Goal: Information Seeking & Learning: Learn about a topic

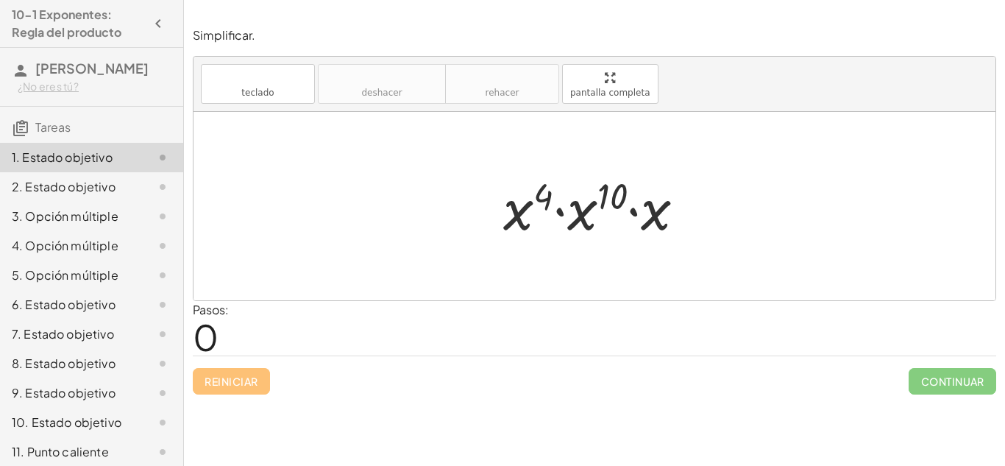
click at [220, 343] on div "Pasos: 0" at bounding box center [211, 328] width 36 height 54
click at [207, 334] on font "0" at bounding box center [206, 336] width 26 height 45
click at [238, 321] on div "Pasos: 0" at bounding box center [594, 328] width 803 height 54
drag, startPoint x: 608, startPoint y: 195, endPoint x: 521, endPoint y: 204, distance: 88.0
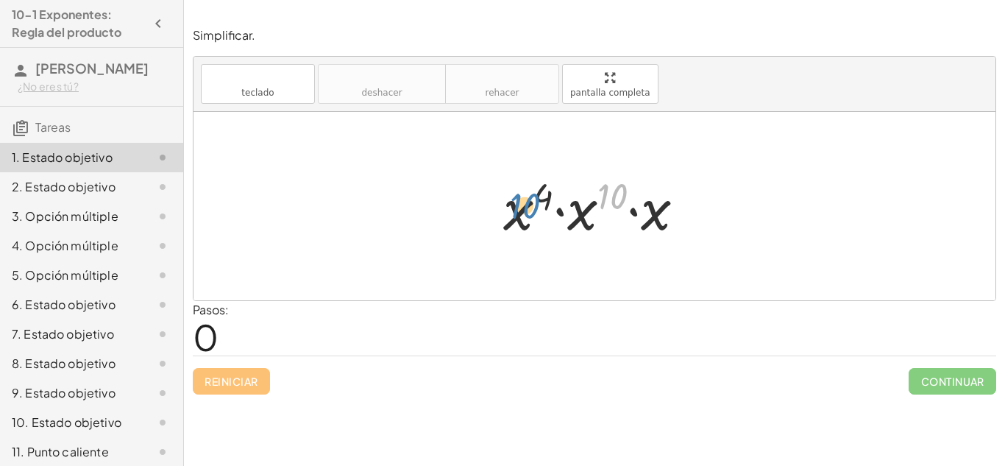
click at [521, 204] on div at bounding box center [600, 206] width 208 height 76
drag, startPoint x: 573, startPoint y: 211, endPoint x: 513, endPoint y: 208, distance: 59.6
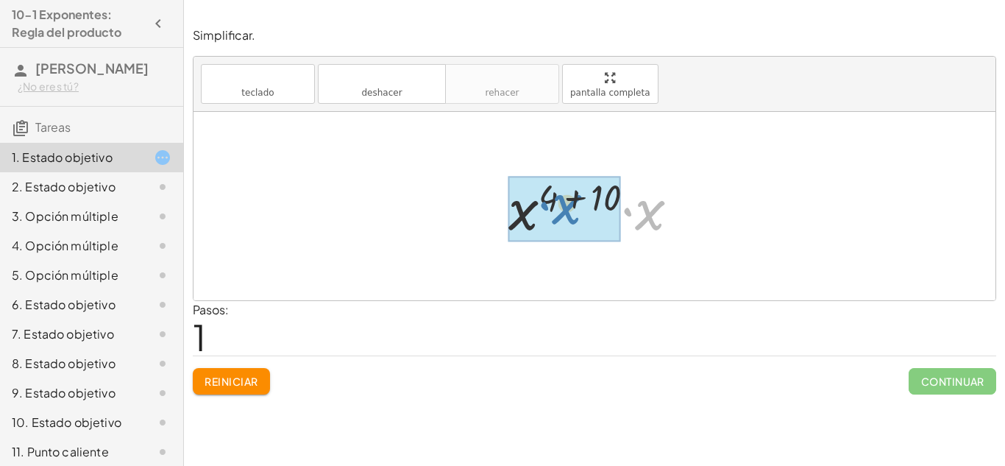
drag, startPoint x: 640, startPoint y: 215, endPoint x: 554, endPoint y: 210, distance: 86.3
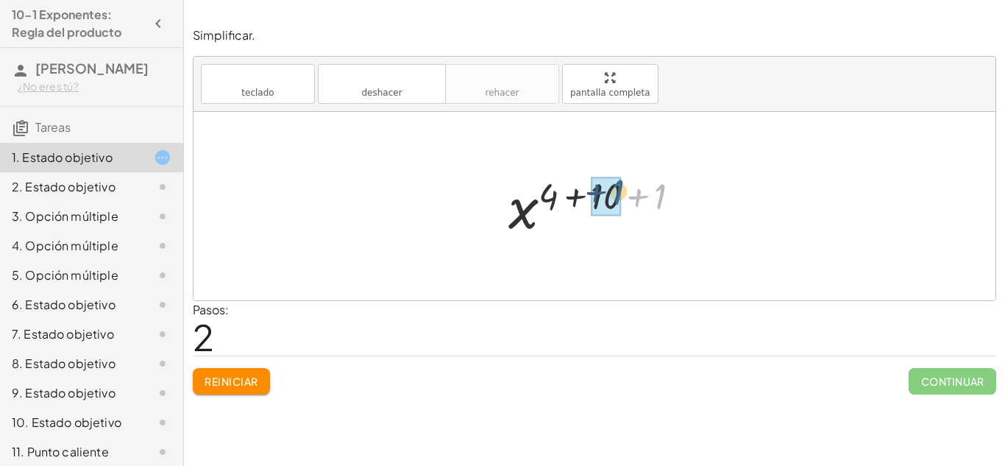
drag, startPoint x: 655, startPoint y: 190, endPoint x: 613, endPoint y: 185, distance: 42.9
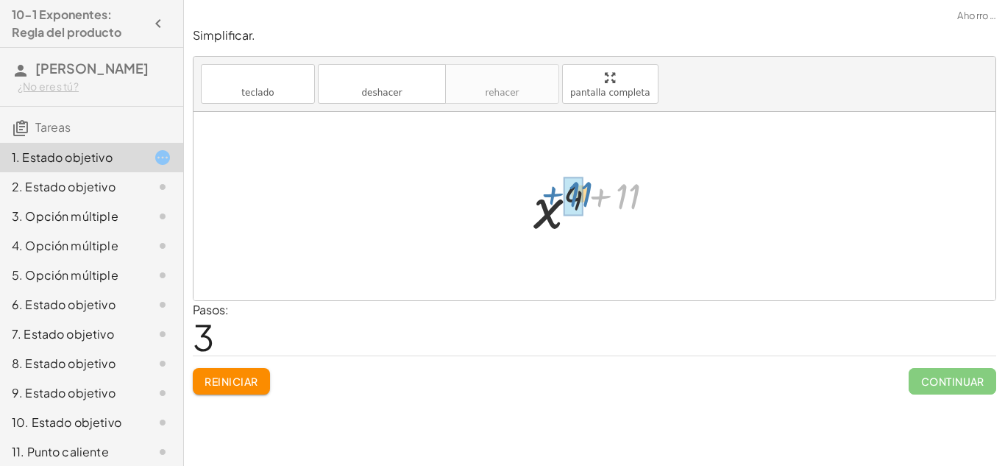
drag, startPoint x: 630, startPoint y: 187, endPoint x: 582, endPoint y: 185, distance: 47.9
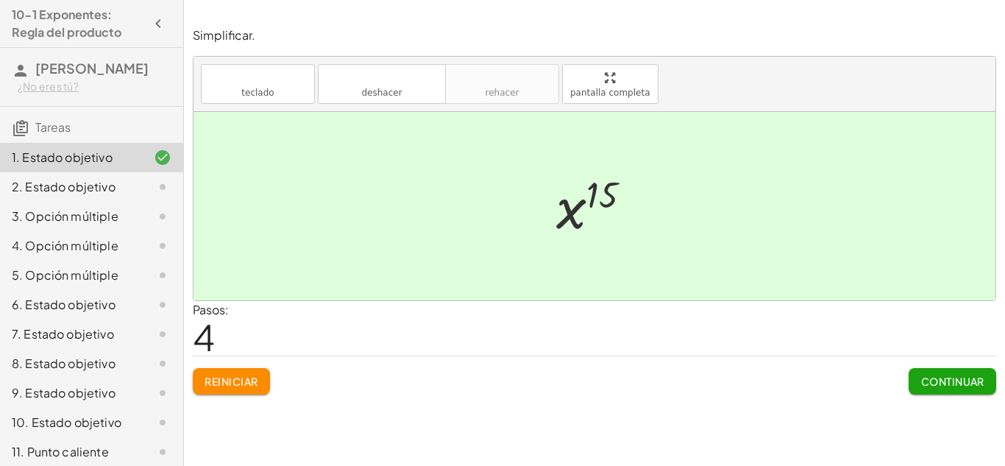
click at [930, 376] on font "Continuar" at bounding box center [952, 380] width 63 height 13
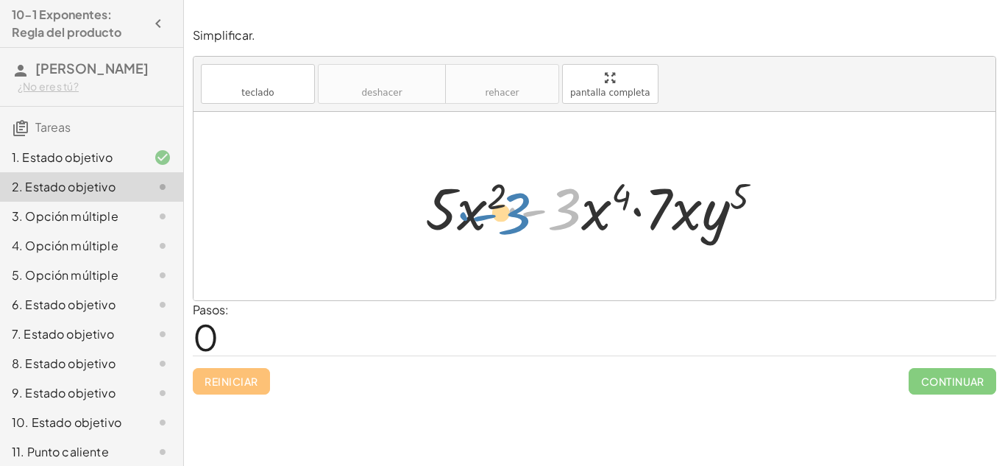
drag, startPoint x: 563, startPoint y: 215, endPoint x: 524, endPoint y: 221, distance: 39.4
click at [524, 221] on div at bounding box center [600, 206] width 364 height 76
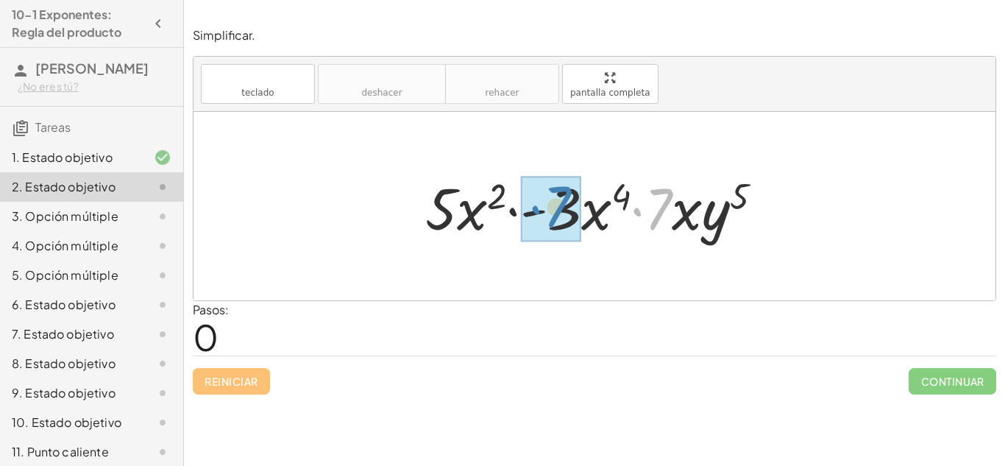
drag, startPoint x: 670, startPoint y: 204, endPoint x: 568, endPoint y: 202, distance: 102.2
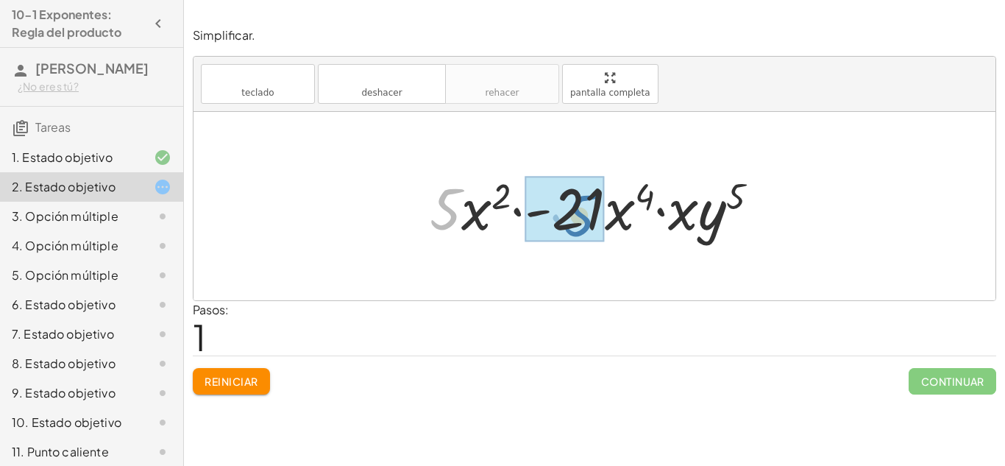
drag, startPoint x: 445, startPoint y: 214, endPoint x: 582, endPoint y: 221, distance: 137.7
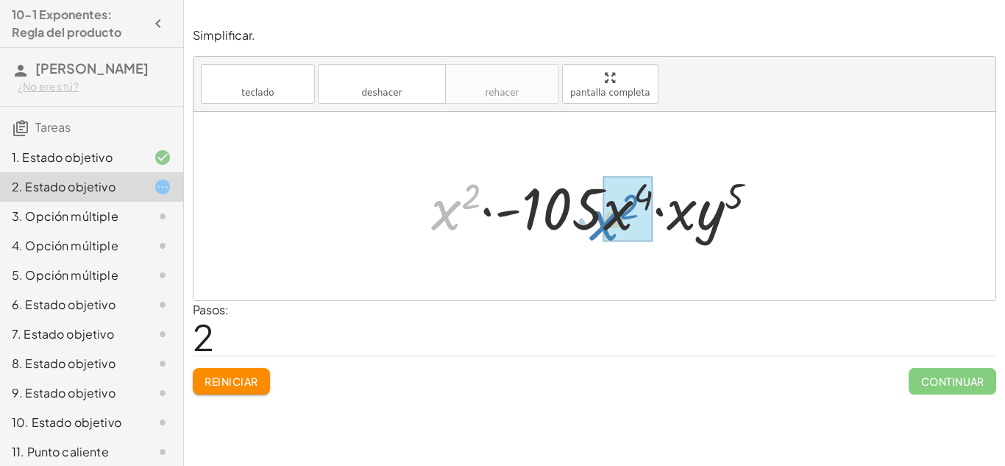
drag, startPoint x: 447, startPoint y: 201, endPoint x: 609, endPoint y: 211, distance: 162.1
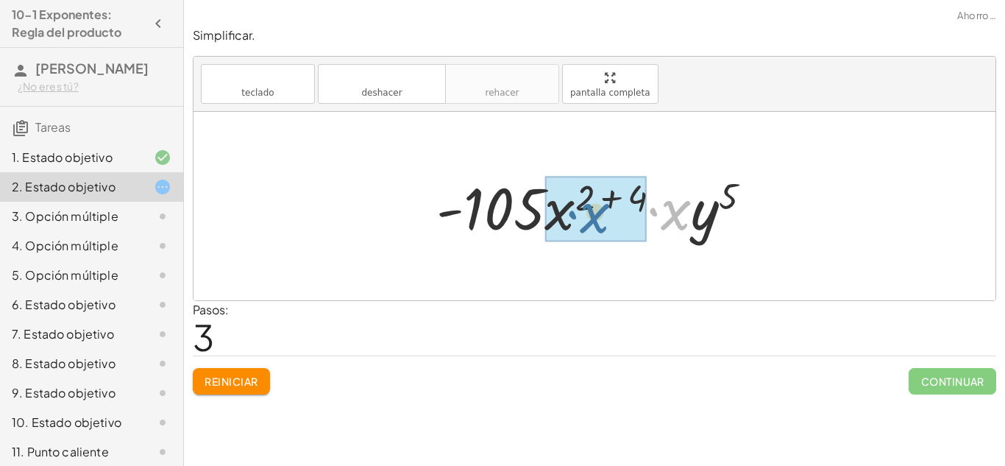
drag, startPoint x: 669, startPoint y: 216, endPoint x: 582, endPoint y: 219, distance: 86.8
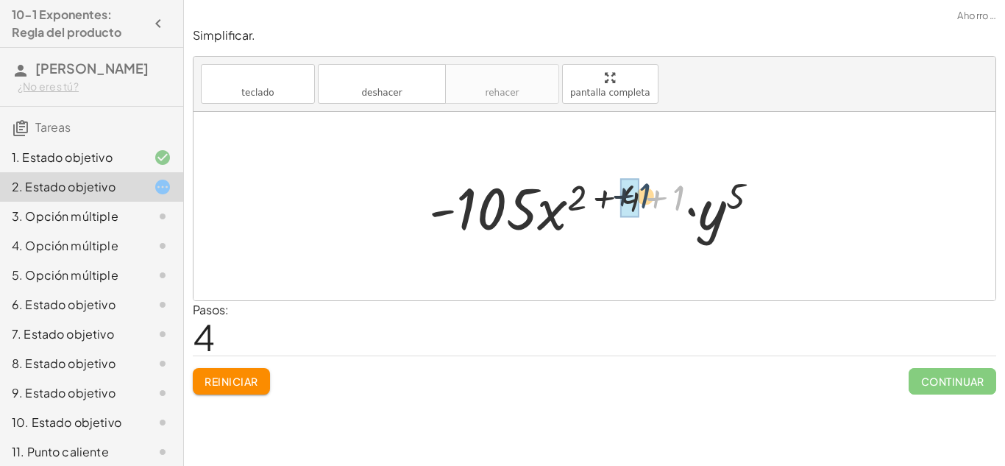
drag, startPoint x: 680, startPoint y: 193, endPoint x: 643, endPoint y: 191, distance: 36.8
click at [643, 191] on div at bounding box center [599, 206] width 357 height 76
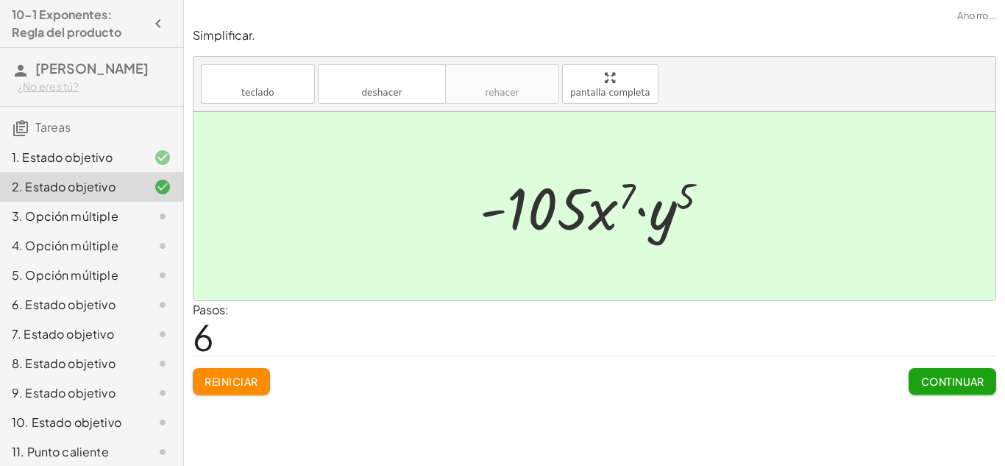
click at [992, 379] on button "Continuar" at bounding box center [952, 381] width 88 height 26
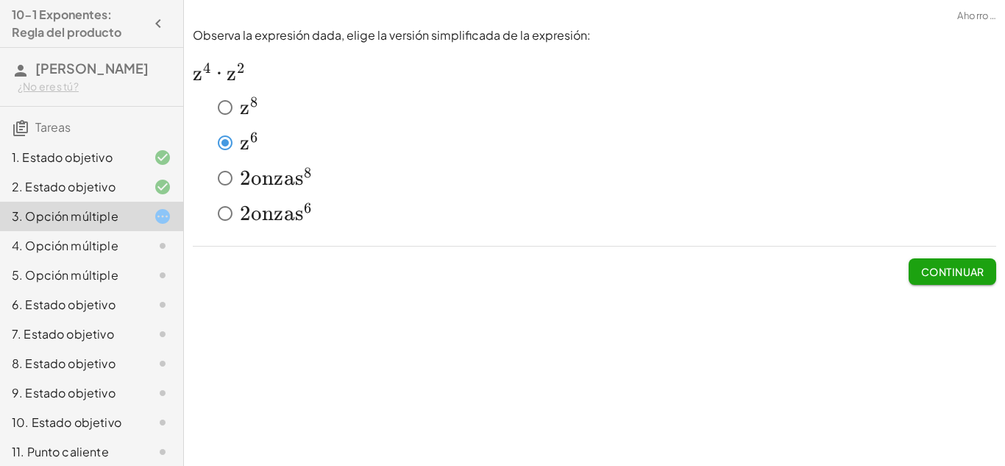
click at [943, 274] on font "Continuar" at bounding box center [952, 271] width 63 height 13
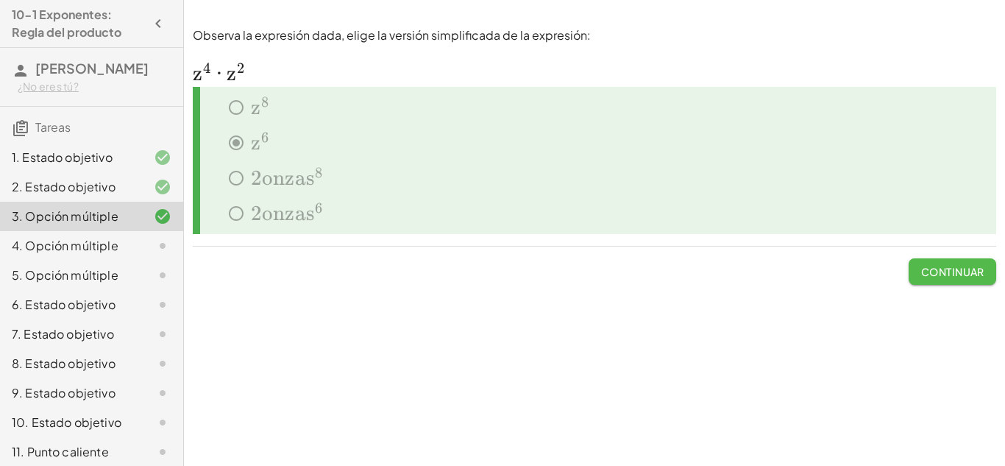
click at [940, 275] on font "Continuar" at bounding box center [952, 271] width 63 height 13
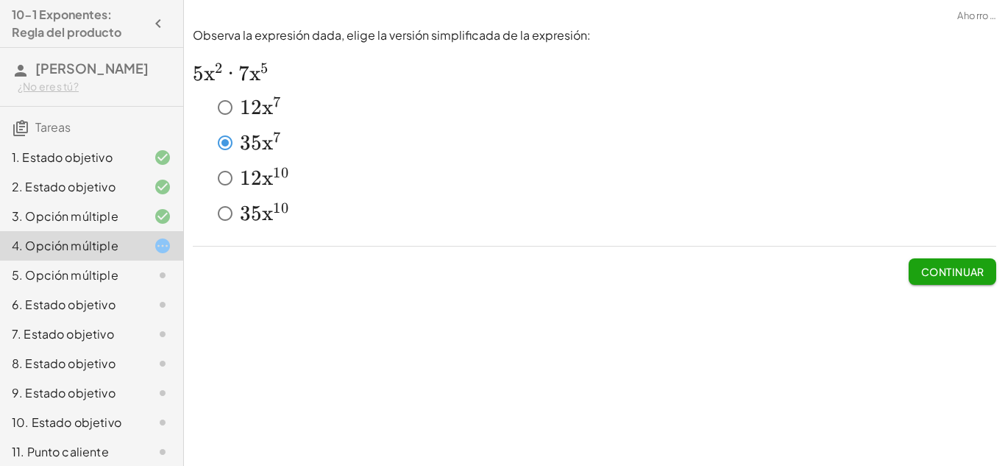
click at [952, 274] on font "Continuar" at bounding box center [952, 271] width 63 height 13
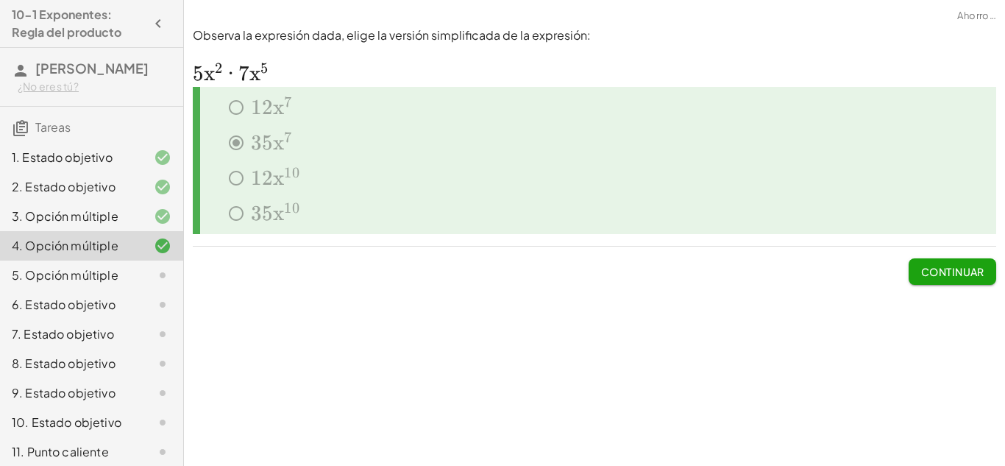
click at [952, 274] on font "Continuar" at bounding box center [952, 271] width 63 height 13
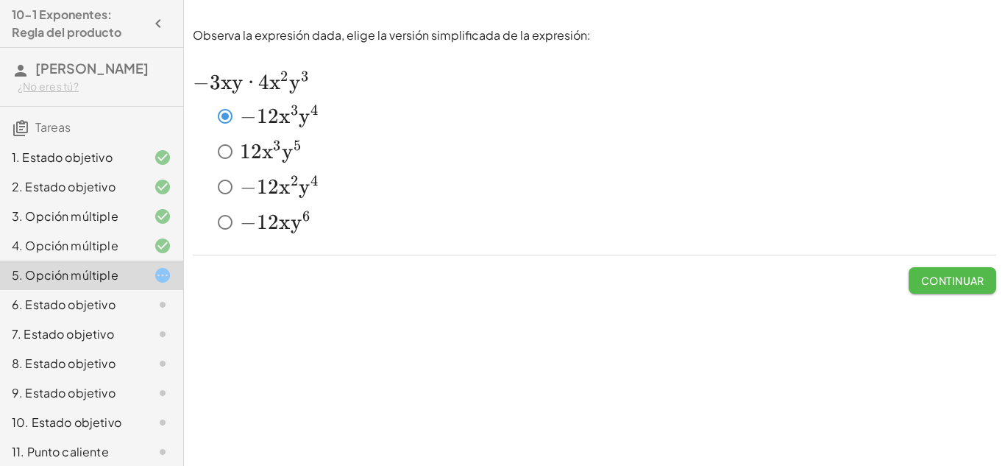
click at [949, 278] on font "Continuar" at bounding box center [952, 280] width 63 height 13
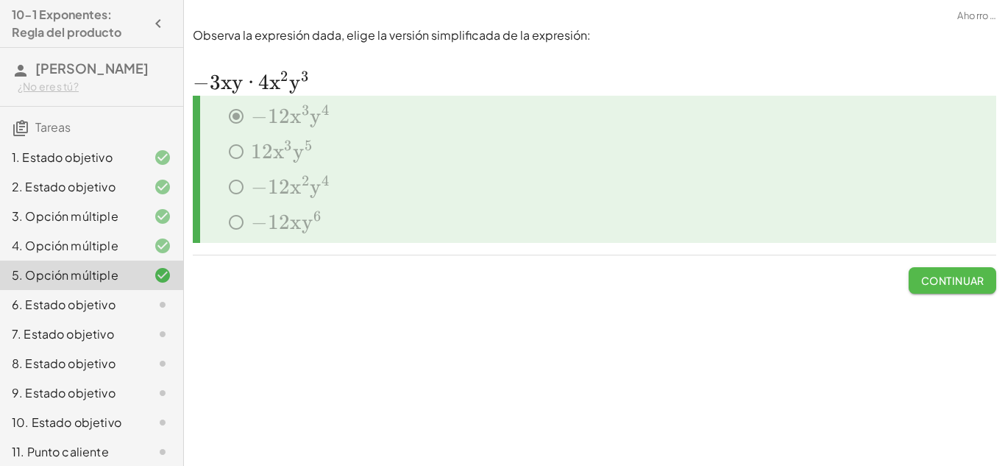
click at [949, 278] on font "Continuar" at bounding box center [952, 280] width 63 height 13
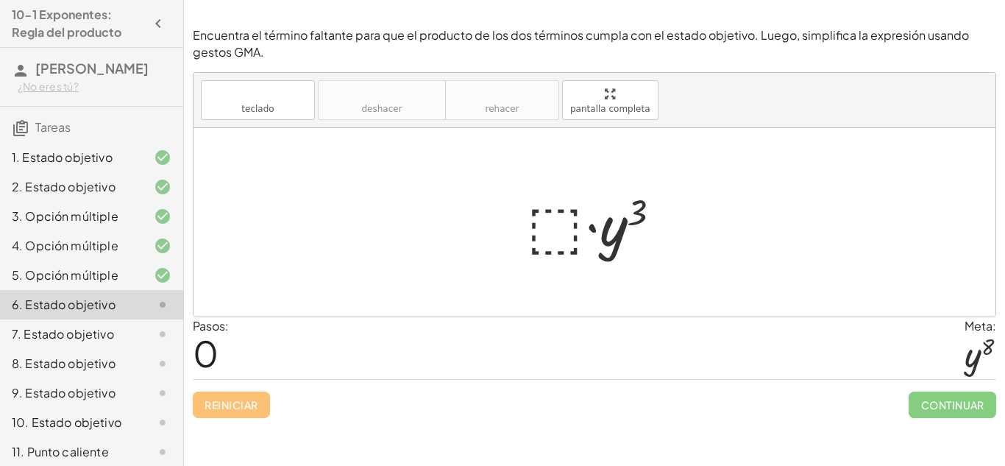
click at [571, 218] on div at bounding box center [599, 223] width 161 height 76
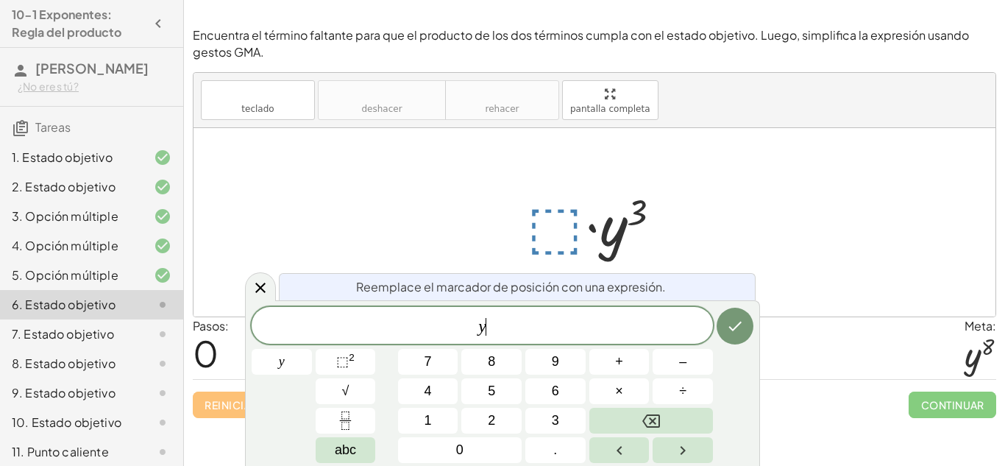
scroll to position [2, 0]
click at [741, 322] on icon "Hecho" at bounding box center [735, 326] width 13 height 10
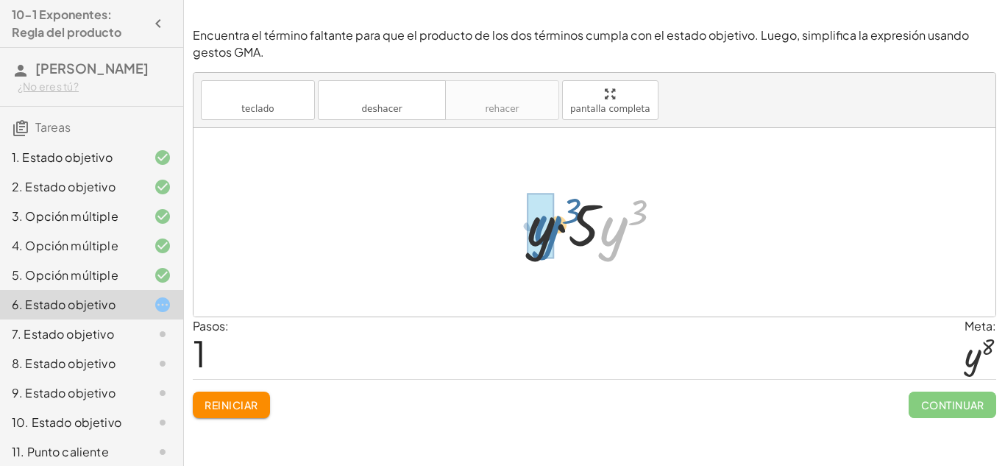
drag, startPoint x: 620, startPoint y: 241, endPoint x: 544, endPoint y: 238, distance: 76.5
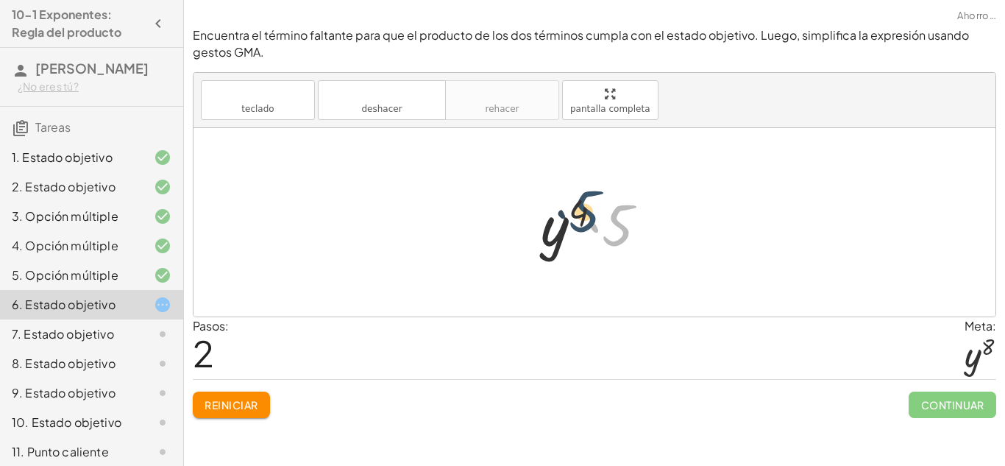
drag, startPoint x: 615, startPoint y: 232, endPoint x: 581, endPoint y: 218, distance: 36.6
click at [581, 218] on div at bounding box center [599, 223] width 133 height 76
click at [582, 218] on div at bounding box center [599, 223] width 133 height 76
click at [616, 231] on div at bounding box center [599, 223] width 133 height 76
click at [584, 231] on div at bounding box center [599, 223] width 133 height 76
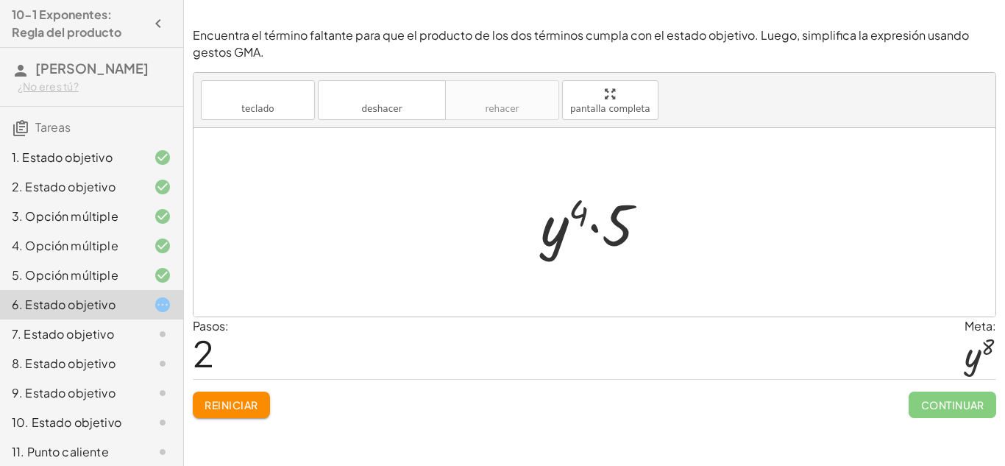
click at [550, 228] on div at bounding box center [599, 223] width 133 height 76
click at [258, 398] on button "Reiniciar" at bounding box center [231, 404] width 77 height 26
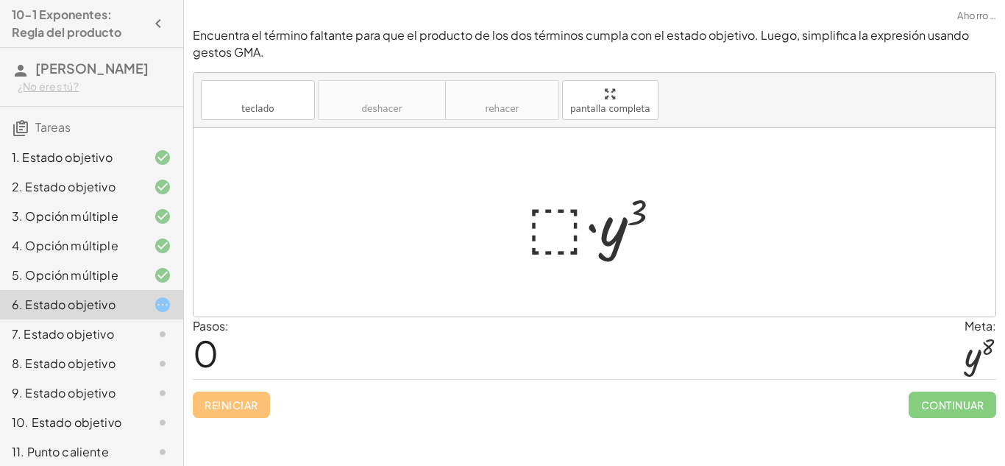
click at [541, 224] on div at bounding box center [599, 223] width 161 height 76
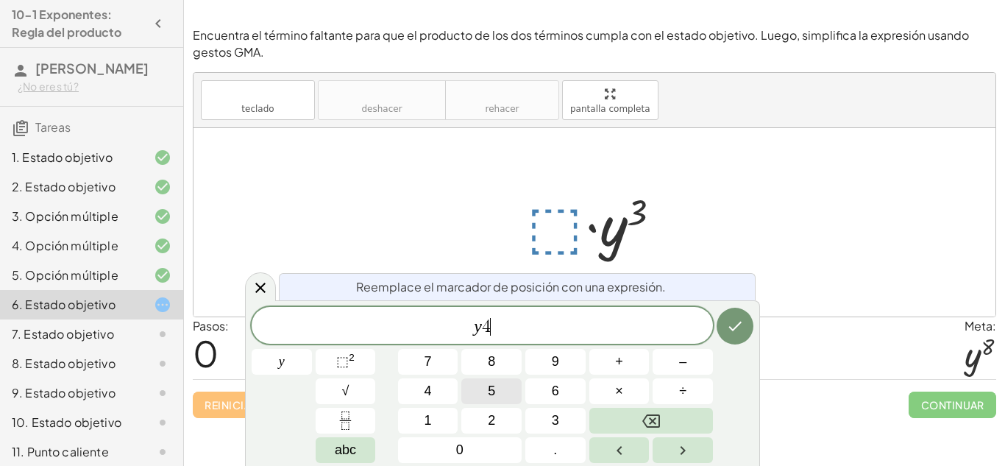
scroll to position [5, 0]
click at [743, 327] on icon "Hecho" at bounding box center [735, 326] width 18 height 18
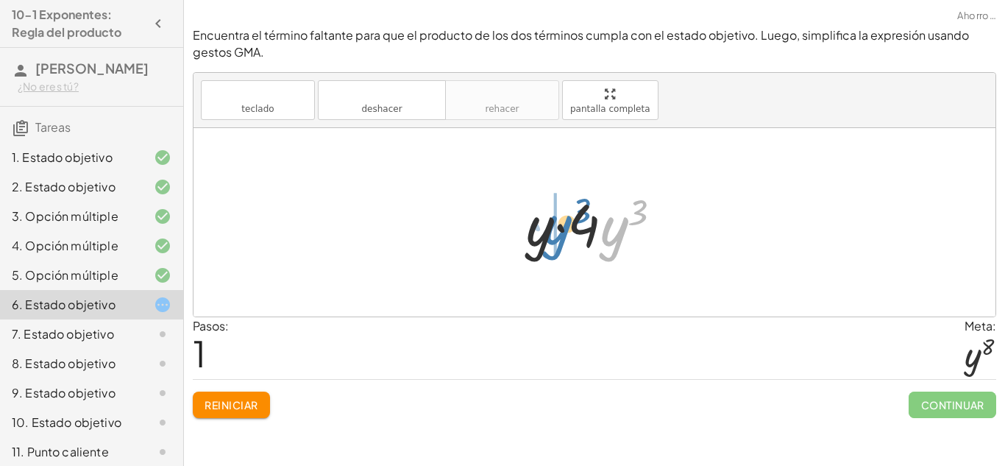
drag, startPoint x: 610, startPoint y: 243, endPoint x: 553, endPoint y: 242, distance: 57.4
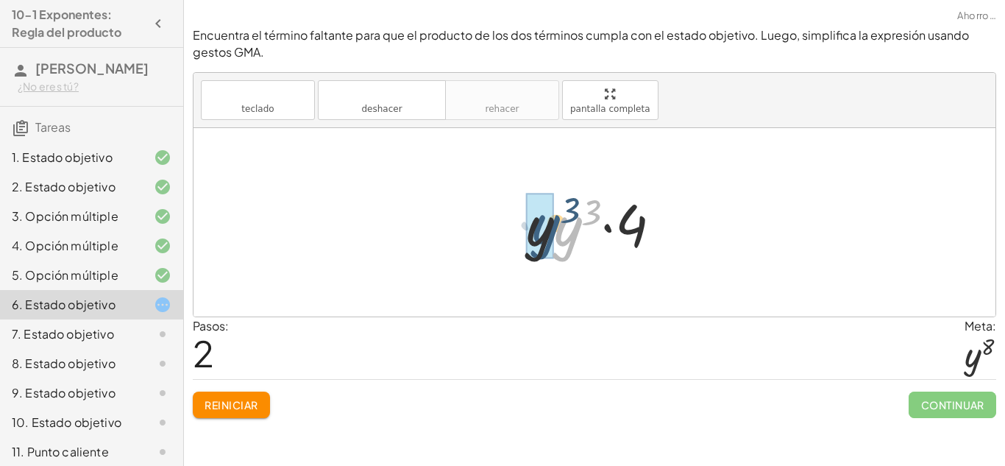
drag, startPoint x: 576, startPoint y: 239, endPoint x: 554, endPoint y: 237, distance: 22.2
click at [554, 237] on div at bounding box center [600, 223] width 163 height 76
drag, startPoint x: 624, startPoint y: 226, endPoint x: 594, endPoint y: 218, distance: 31.9
click at [594, 218] on div at bounding box center [599, 223] width 134 height 76
drag, startPoint x: 616, startPoint y: 221, endPoint x: 565, endPoint y: 209, distance: 53.0
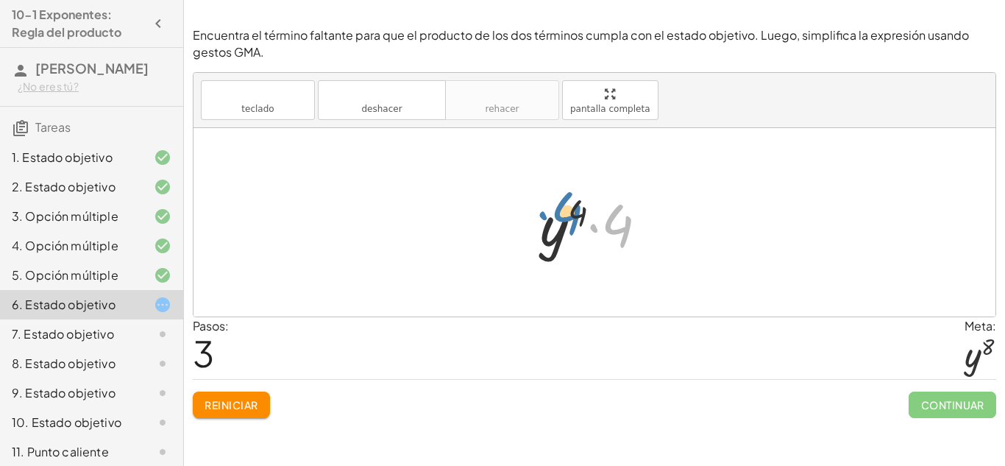
click at [565, 209] on div at bounding box center [599, 223] width 134 height 76
drag, startPoint x: 569, startPoint y: 210, endPoint x: 610, endPoint y: 219, distance: 42.3
click at [610, 219] on div at bounding box center [599, 223] width 134 height 76
click at [240, 399] on font "Reiniciar" at bounding box center [230, 404] width 53 height 13
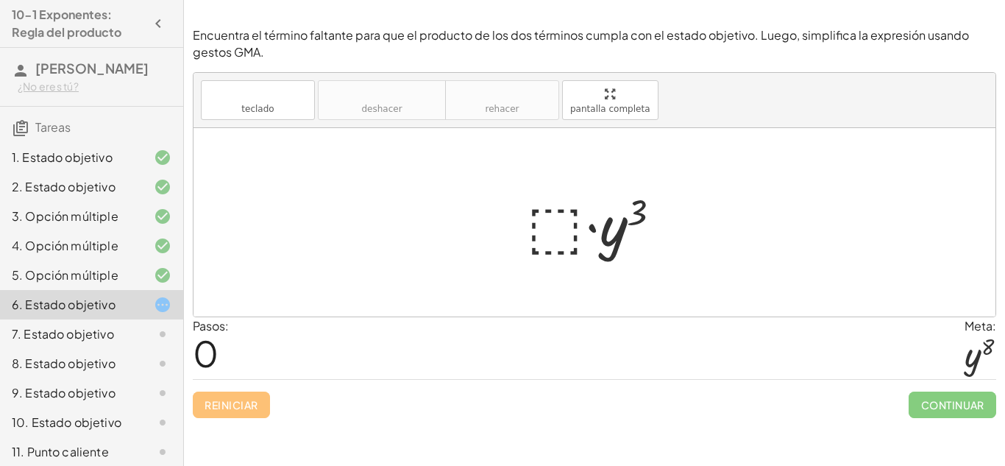
click at [560, 226] on div at bounding box center [599, 223] width 161 height 76
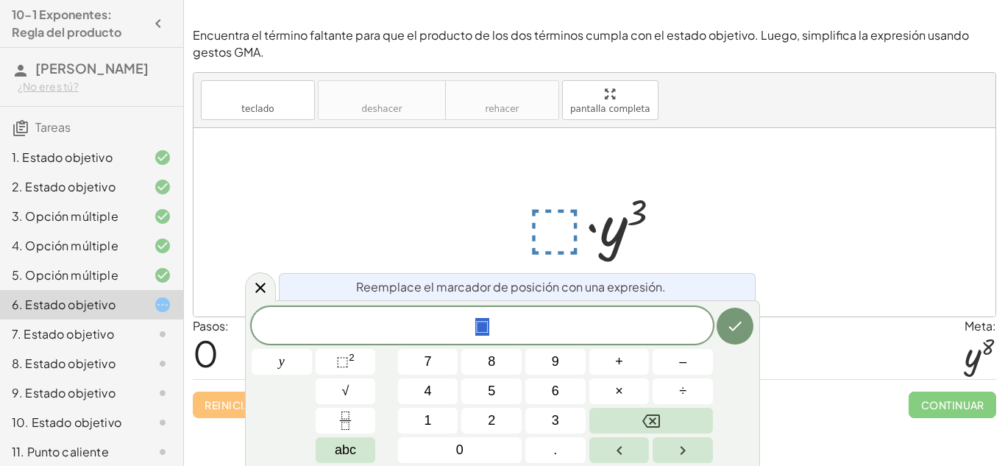
scroll to position [7, 0]
click at [742, 330] on icon "Hecho" at bounding box center [735, 326] width 18 height 18
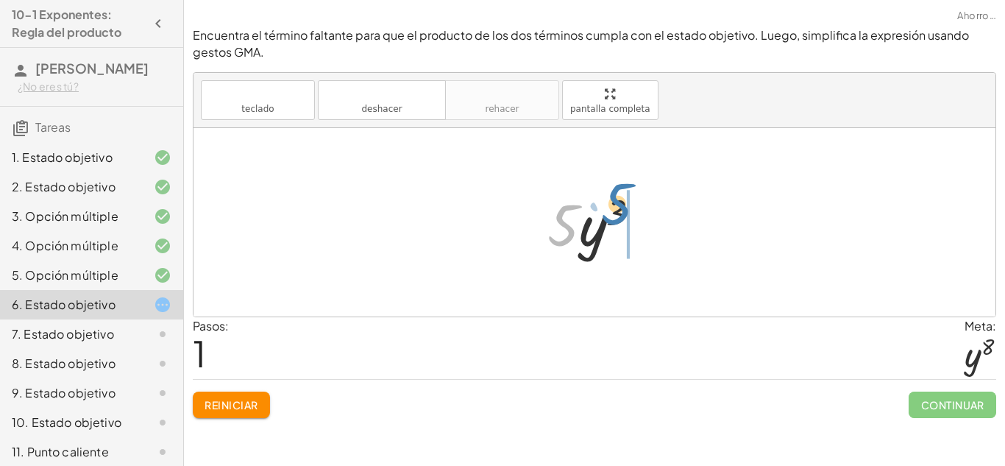
drag, startPoint x: 566, startPoint y: 221, endPoint x: 619, endPoint y: 200, distance: 57.8
click at [619, 200] on div at bounding box center [600, 223] width 120 height 76
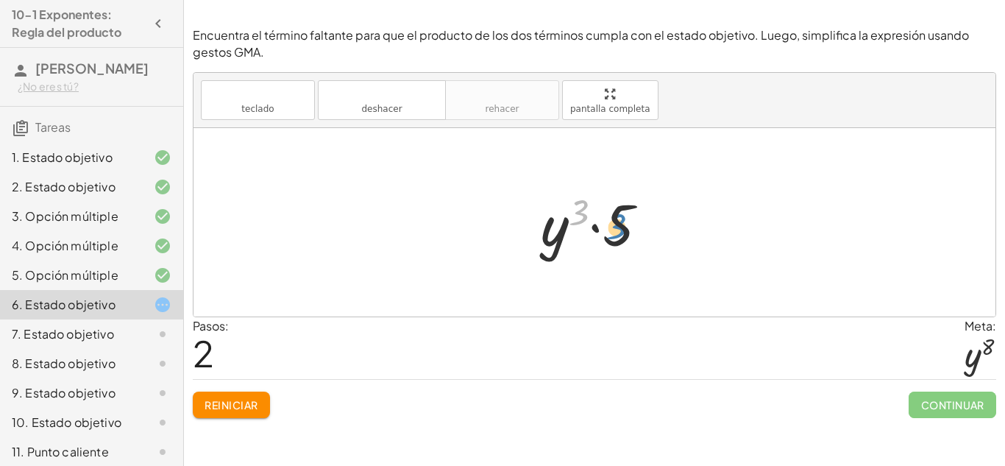
drag, startPoint x: 578, startPoint y: 215, endPoint x: 616, endPoint y: 229, distance: 41.0
click at [616, 229] on div at bounding box center [600, 223] width 134 height 76
click at [251, 398] on font "Reiniciar" at bounding box center [230, 404] width 53 height 13
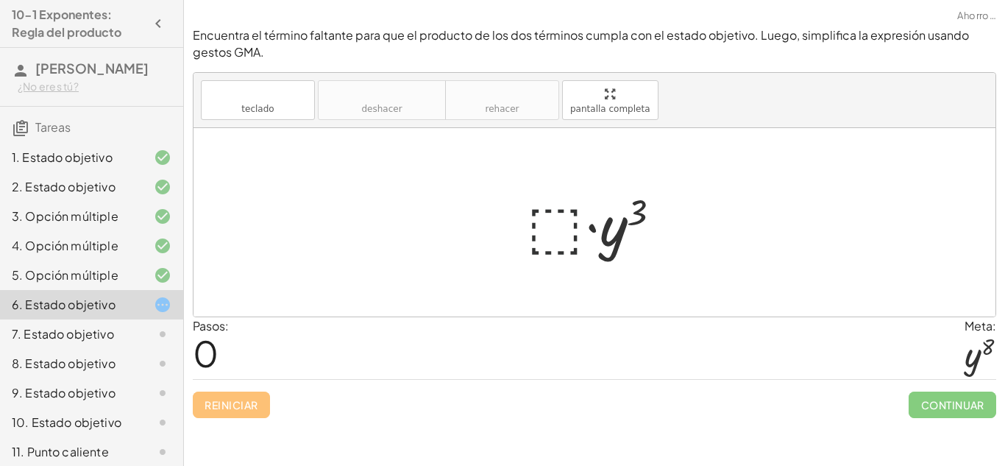
click at [559, 235] on div at bounding box center [599, 223] width 161 height 76
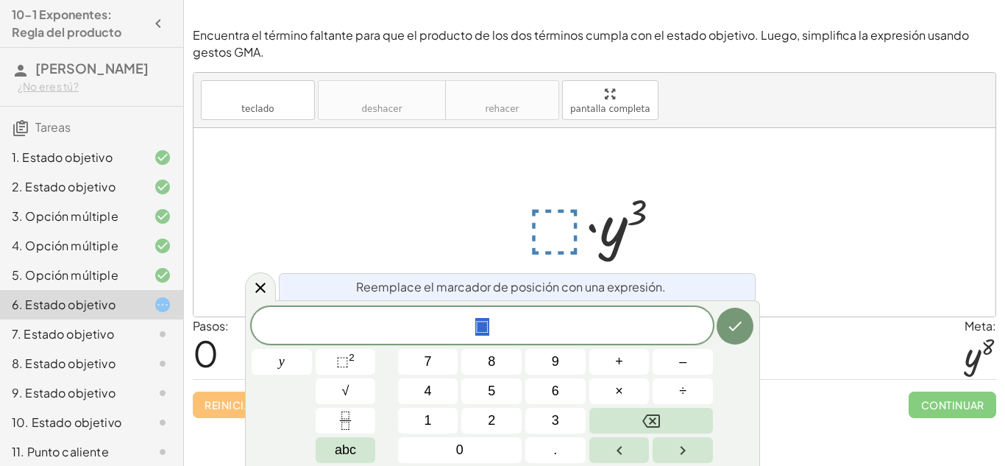
scroll to position [8, 0]
click at [341, 356] on span "⬚" at bounding box center [342, 361] width 13 height 15
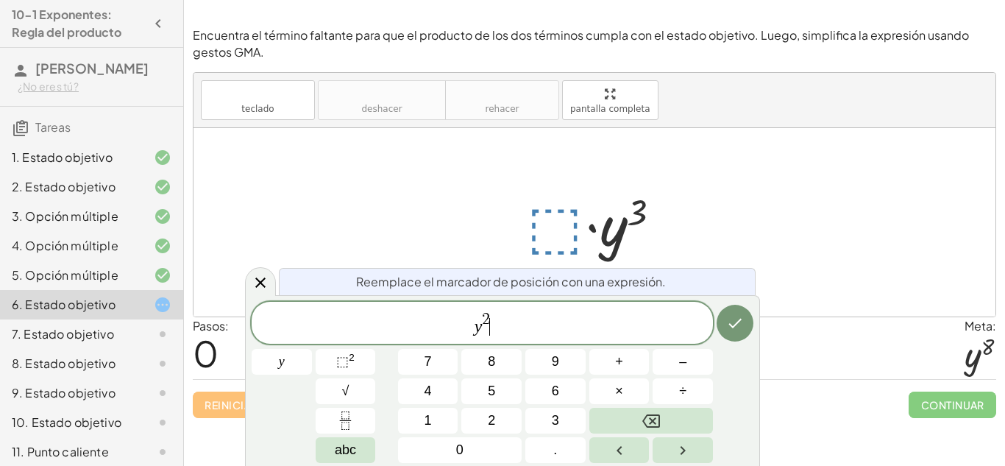
click at [494, 316] on span "y 2 ​" at bounding box center [482, 323] width 461 height 26
click at [729, 324] on icon "Hecho" at bounding box center [735, 323] width 13 height 10
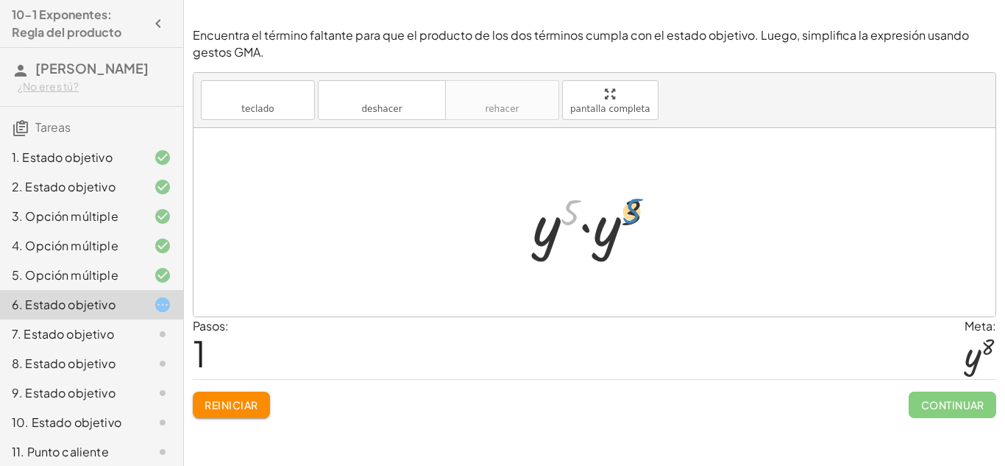
drag, startPoint x: 570, startPoint y: 215, endPoint x: 632, endPoint y: 214, distance: 62.5
click at [632, 214] on div at bounding box center [599, 223] width 149 height 76
click at [621, 215] on div at bounding box center [599, 223] width 149 height 76
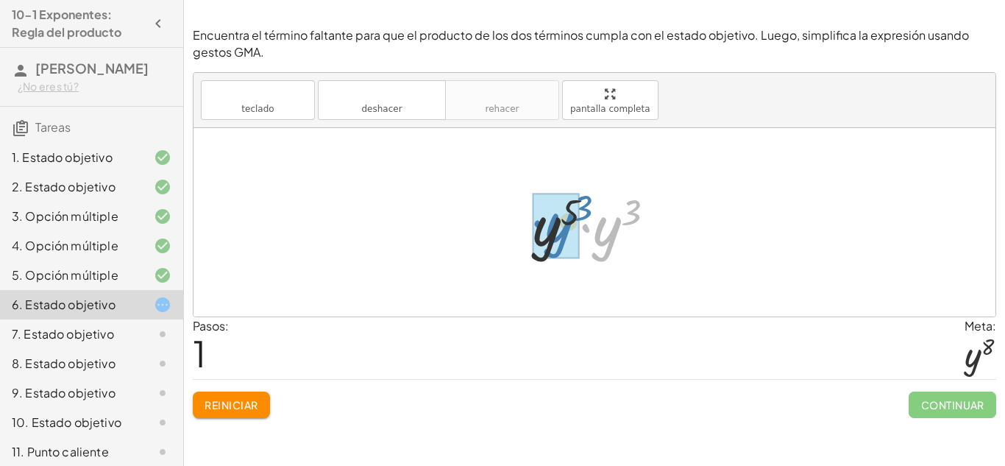
drag, startPoint x: 599, startPoint y: 246, endPoint x: 549, endPoint y: 241, distance: 50.3
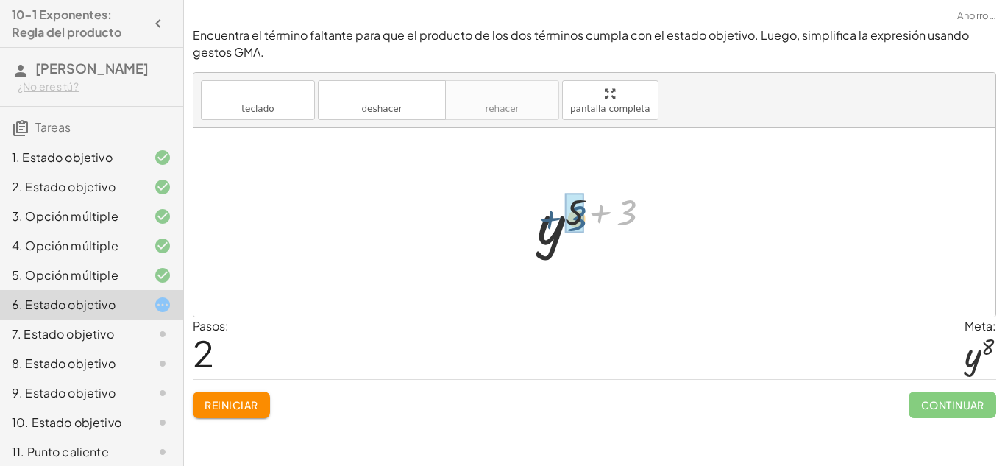
drag, startPoint x: 627, startPoint y: 212, endPoint x: 577, endPoint y: 216, distance: 50.9
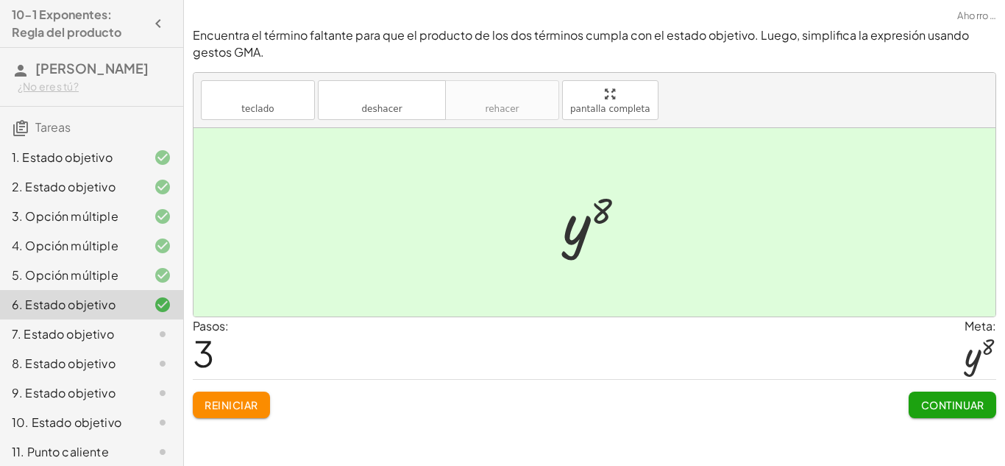
click at [932, 398] on font "Continuar" at bounding box center [952, 404] width 63 height 13
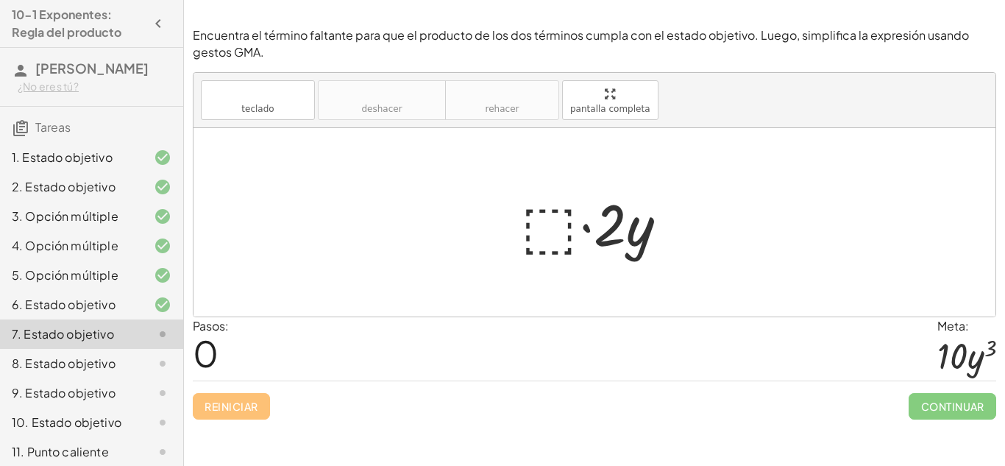
click at [557, 240] on div at bounding box center [599, 223] width 173 height 76
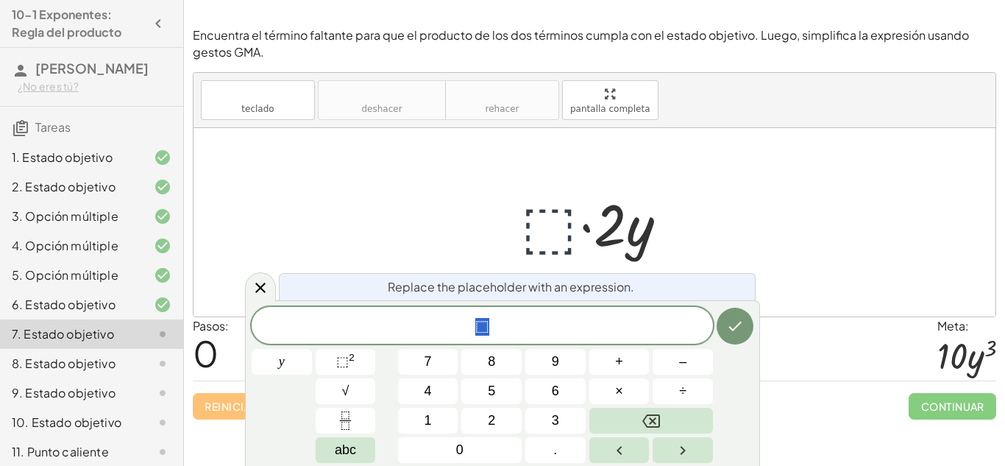
scroll to position [9, 0]
click at [438, 367] on button "7" at bounding box center [428, 362] width 60 height 26
click at [730, 317] on icon "Hecho" at bounding box center [735, 326] width 18 height 18
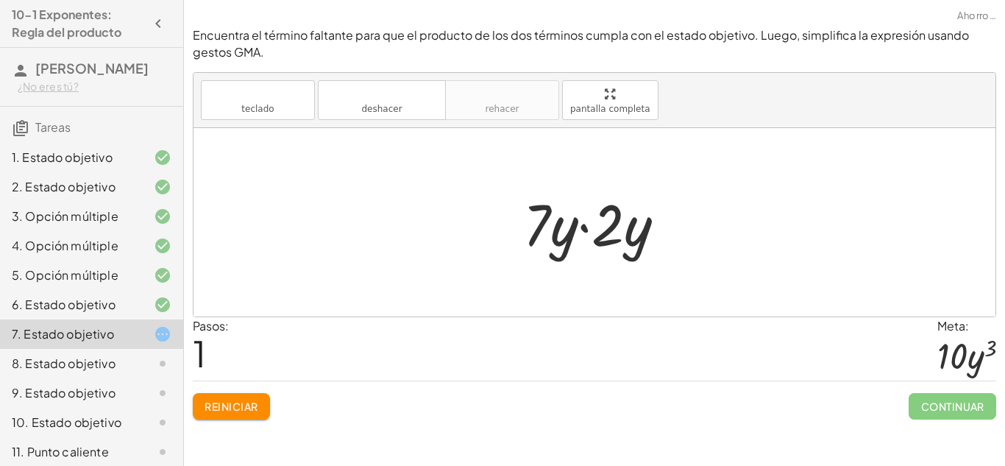
click at [557, 230] on div at bounding box center [600, 223] width 169 height 76
drag, startPoint x: 539, startPoint y: 229, endPoint x: 606, endPoint y: 232, distance: 67.0
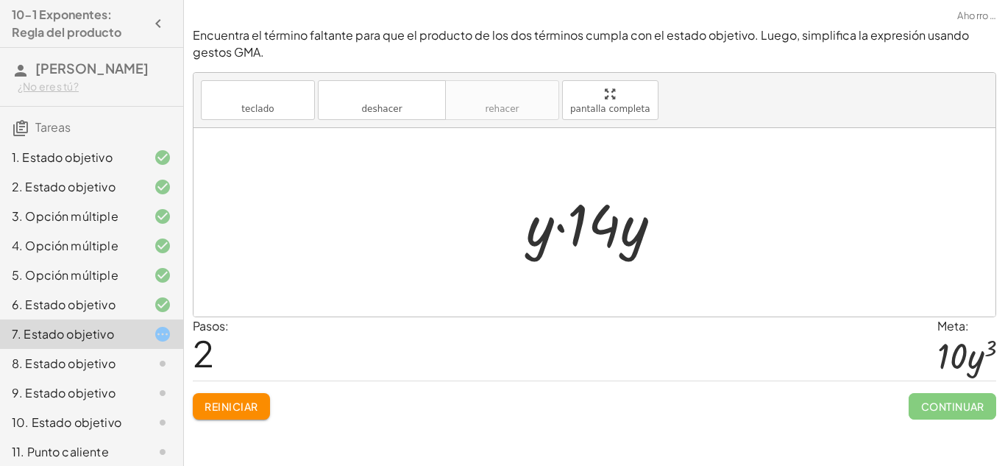
click at [238, 406] on font "Reiniciar" at bounding box center [230, 405] width 53 height 13
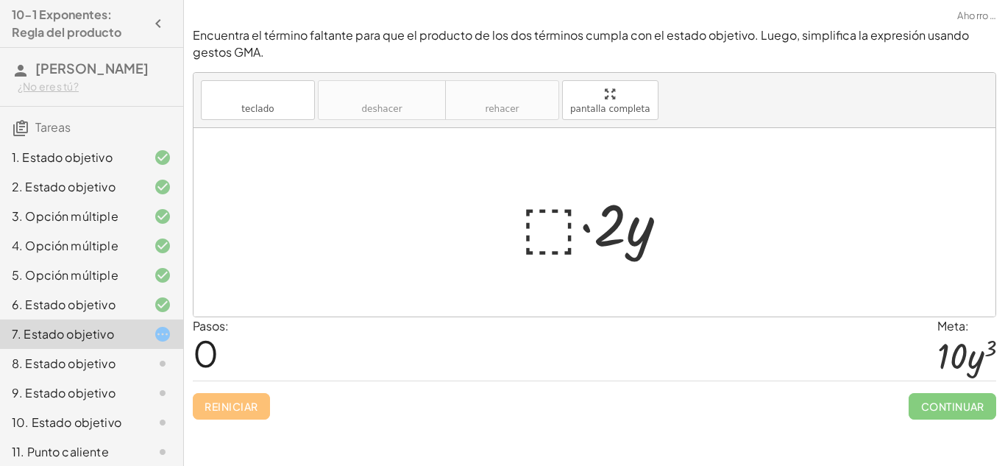
click at [544, 215] on div at bounding box center [599, 223] width 173 height 76
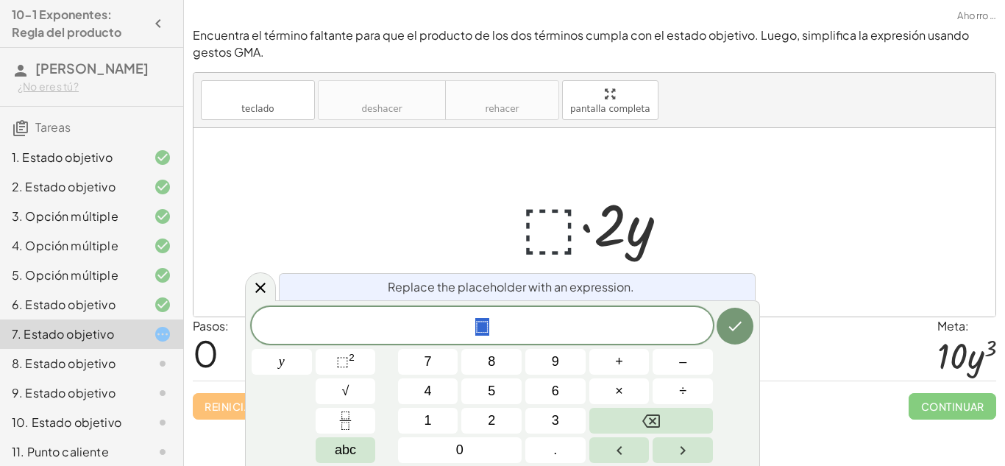
scroll to position [10, 0]
click at [478, 392] on button "5" at bounding box center [491, 391] width 60 height 26
click at [728, 331] on icon "Hecho" at bounding box center [735, 326] width 18 height 18
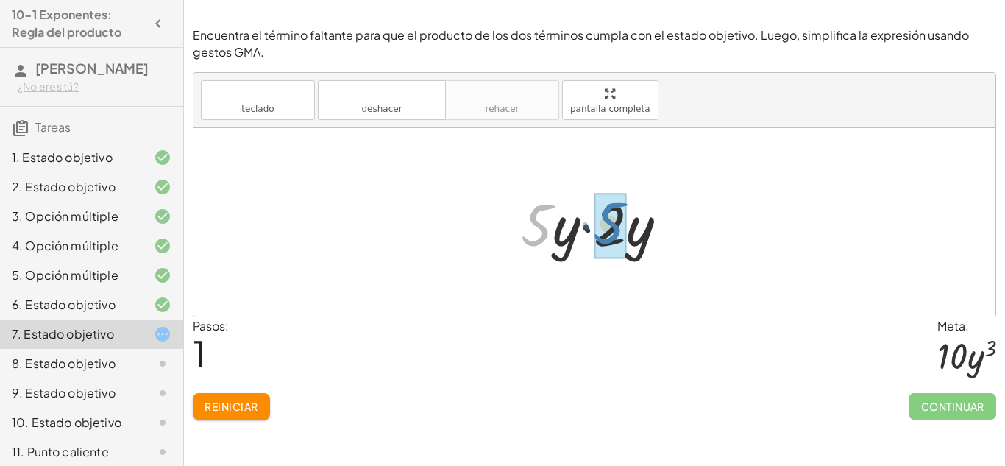
drag, startPoint x: 538, startPoint y: 231, endPoint x: 612, endPoint y: 229, distance: 74.3
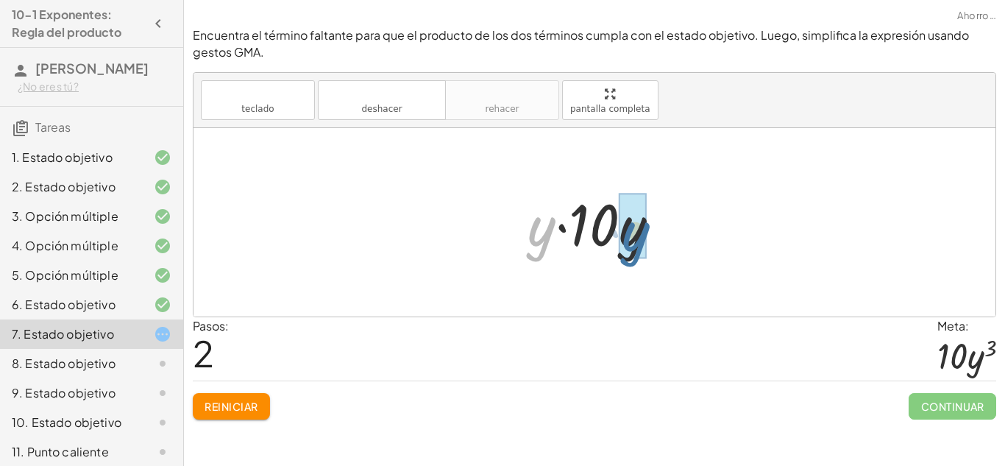
drag, startPoint x: 554, startPoint y: 240, endPoint x: 649, endPoint y: 245, distance: 95.7
click at [649, 245] on div at bounding box center [600, 223] width 160 height 76
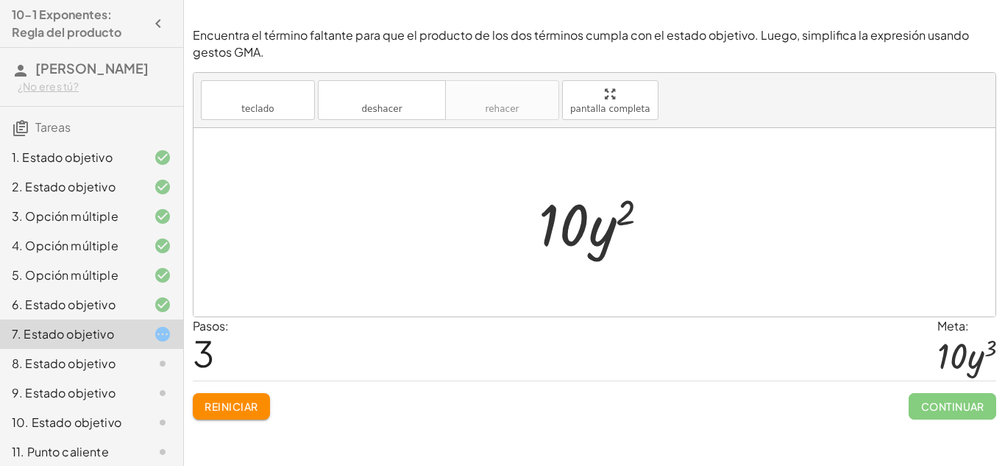
click at [610, 229] on div at bounding box center [600, 223] width 138 height 76
click at [232, 401] on font "Reiniciar" at bounding box center [230, 405] width 53 height 13
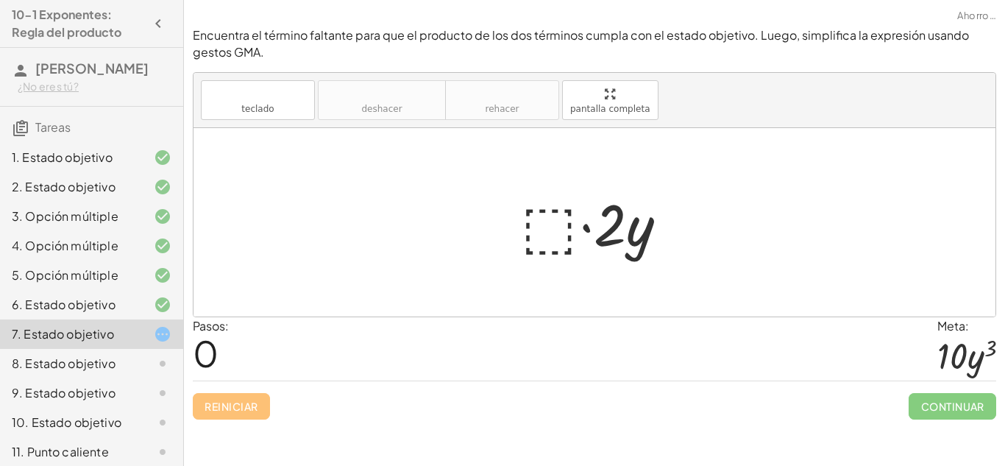
click at [551, 236] on div at bounding box center [599, 223] width 173 height 76
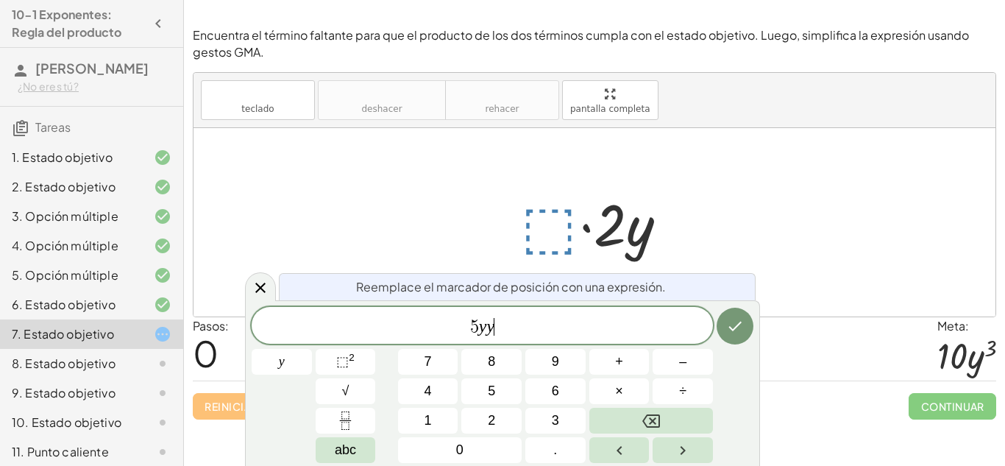
scroll to position [14, 0]
click at [343, 359] on span "⬚" at bounding box center [342, 361] width 13 height 15
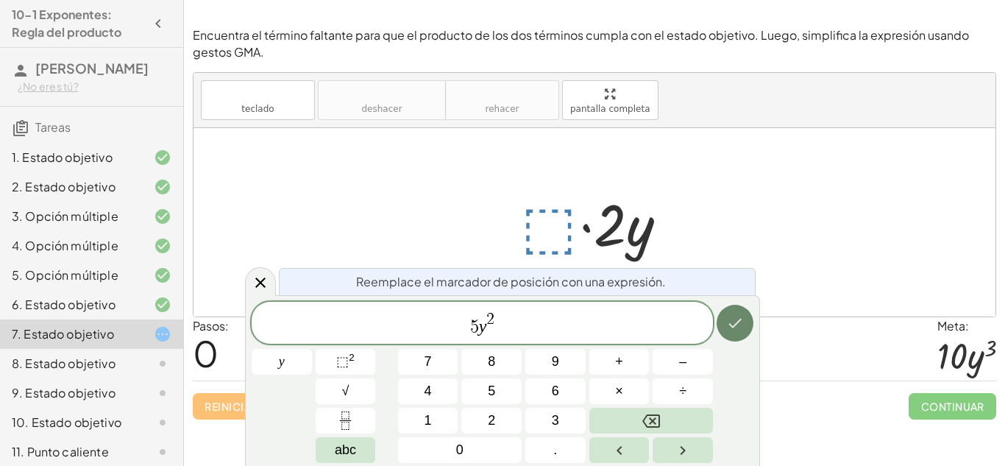
click at [736, 333] on button "Hecho" at bounding box center [734, 322] width 37 height 37
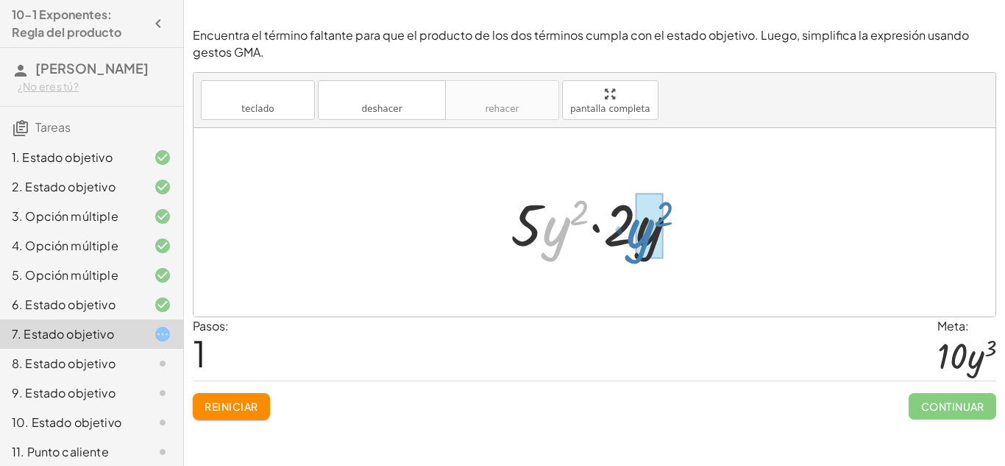
drag, startPoint x: 552, startPoint y: 240, endPoint x: 640, endPoint y: 243, distance: 87.5
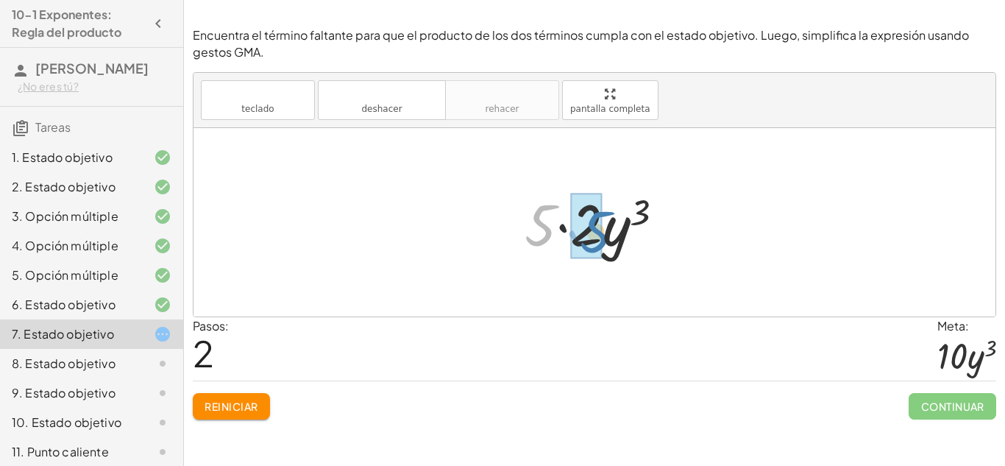
drag, startPoint x: 541, startPoint y: 231, endPoint x: 595, endPoint y: 237, distance: 54.0
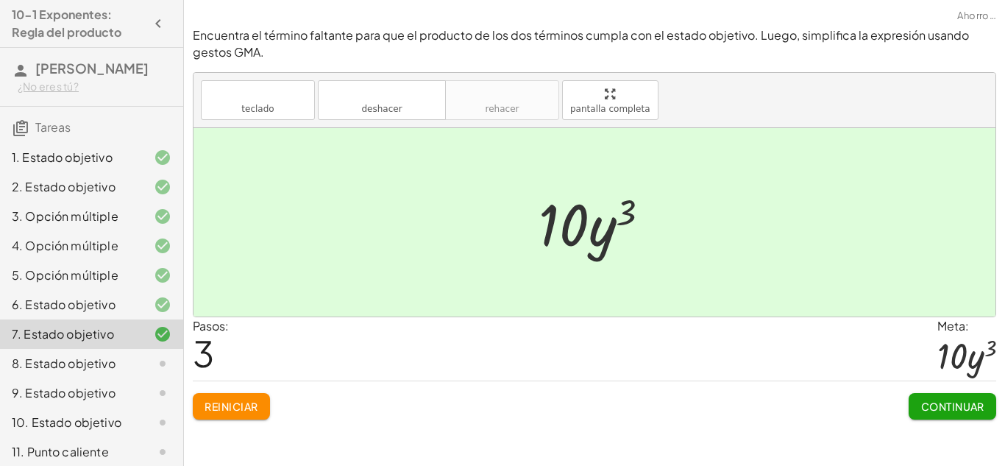
click at [927, 402] on font "Continuar" at bounding box center [952, 405] width 63 height 13
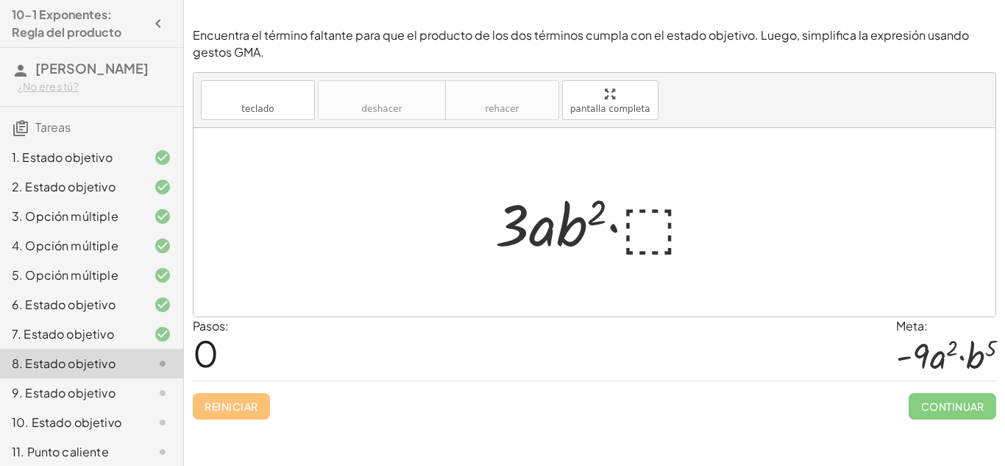
click at [649, 238] on div at bounding box center [600, 223] width 225 height 76
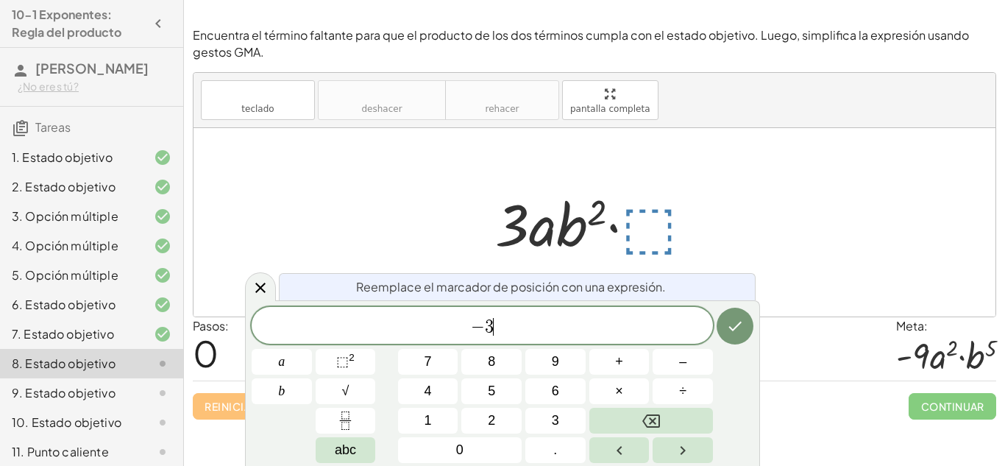
scroll to position [16, 0]
click at [343, 369] on span "⬚ 2" at bounding box center [345, 362] width 18 height 20
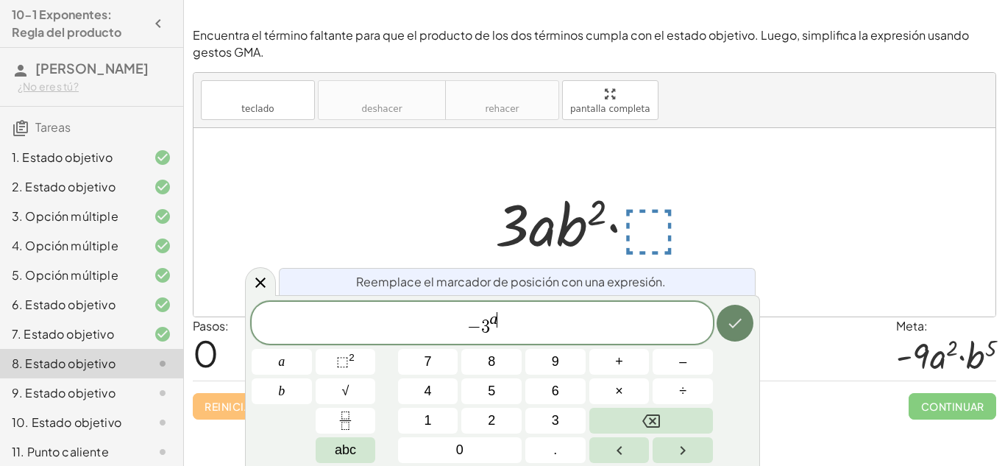
click at [739, 331] on icon "Hecho" at bounding box center [735, 323] width 18 height 18
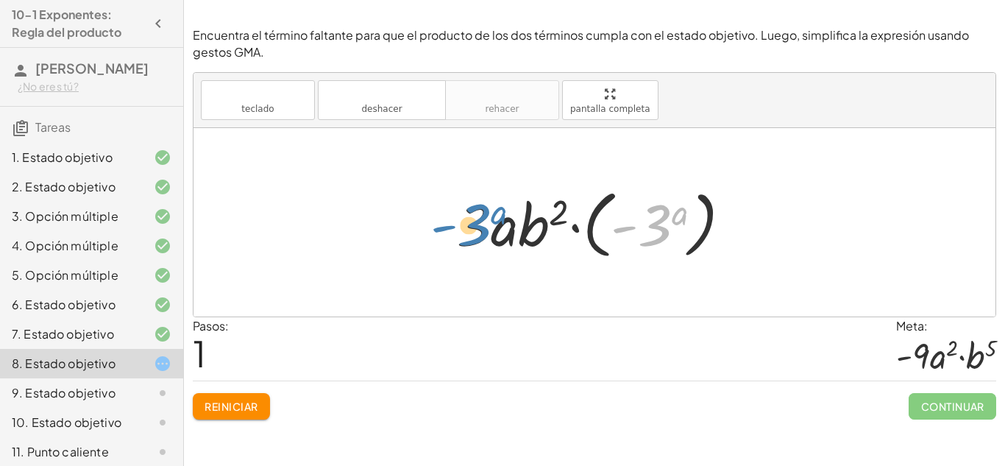
drag, startPoint x: 650, startPoint y: 227, endPoint x: 467, endPoint y: 225, distance: 183.1
click at [467, 225] on div at bounding box center [600, 223] width 302 height 82
drag, startPoint x: 463, startPoint y: 227, endPoint x: 663, endPoint y: 227, distance: 200.0
click at [663, 227] on div at bounding box center [600, 223] width 302 height 82
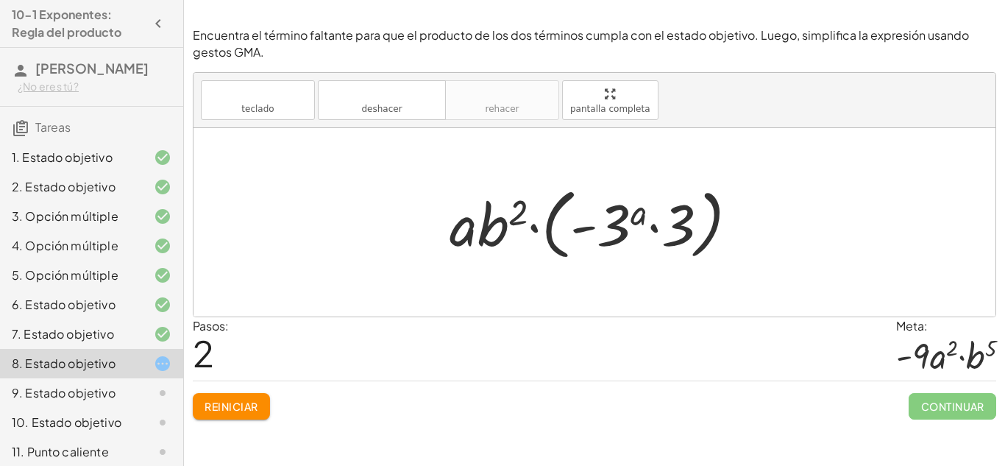
click at [253, 402] on font "Reiniciar" at bounding box center [230, 405] width 53 height 13
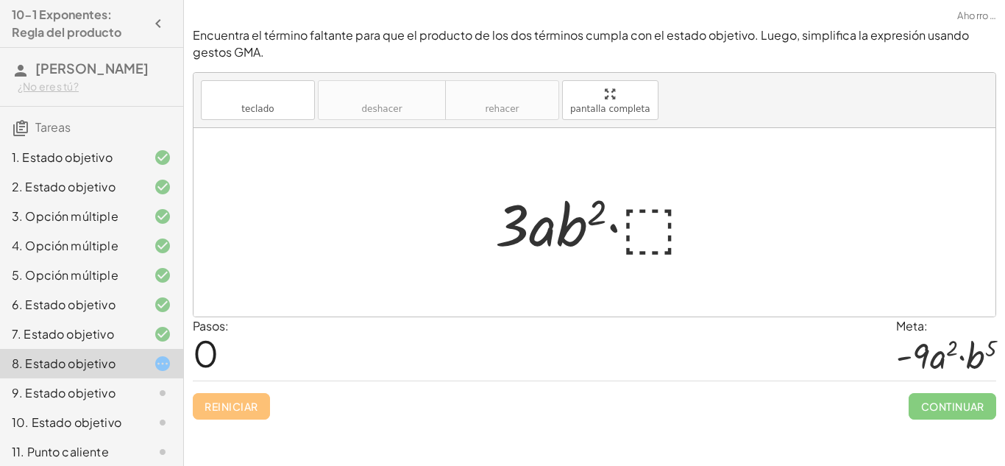
click at [661, 237] on div at bounding box center [600, 223] width 225 height 76
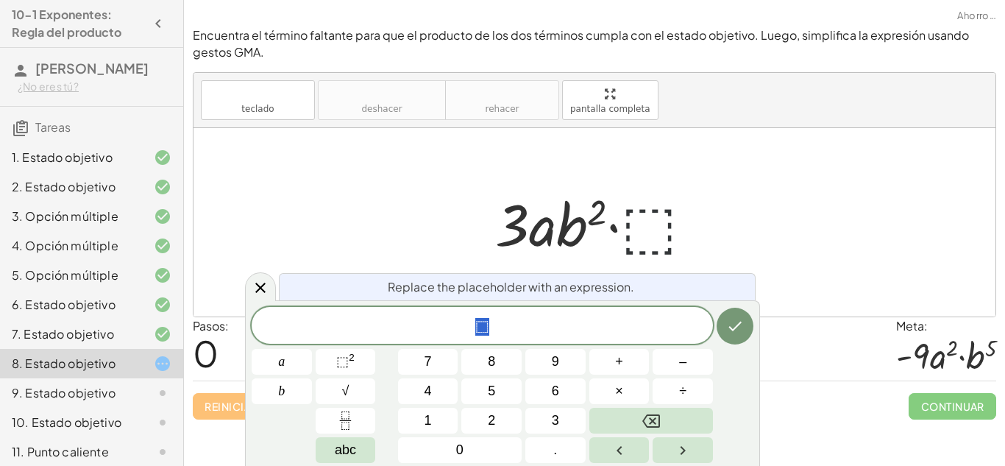
scroll to position [17, 0]
click at [337, 352] on span "⬚ 2" at bounding box center [345, 362] width 18 height 20
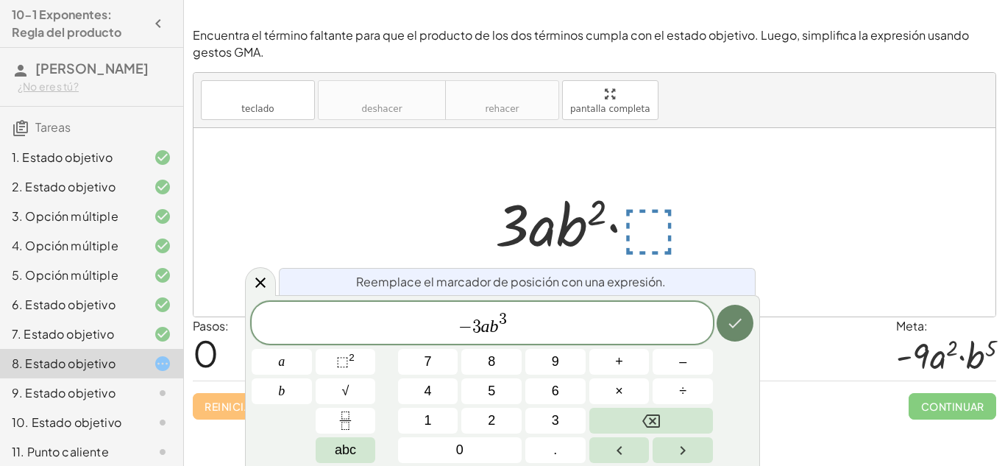
click at [737, 310] on button "Hecho" at bounding box center [734, 322] width 37 height 37
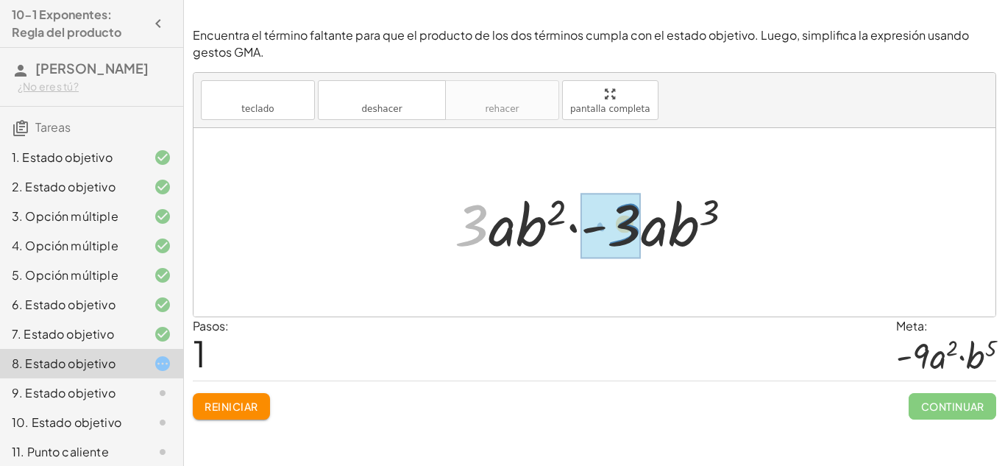
drag, startPoint x: 470, startPoint y: 240, endPoint x: 622, endPoint y: 238, distance: 152.2
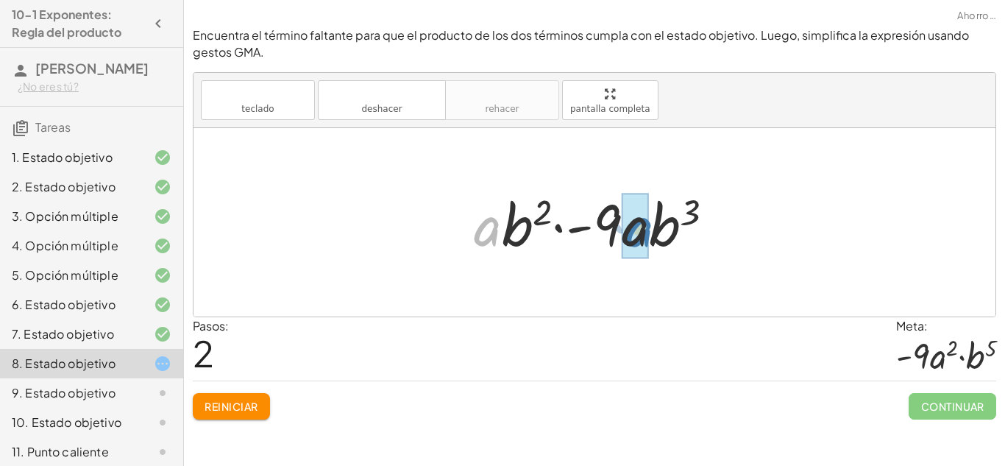
drag, startPoint x: 488, startPoint y: 238, endPoint x: 641, endPoint y: 239, distance: 153.0
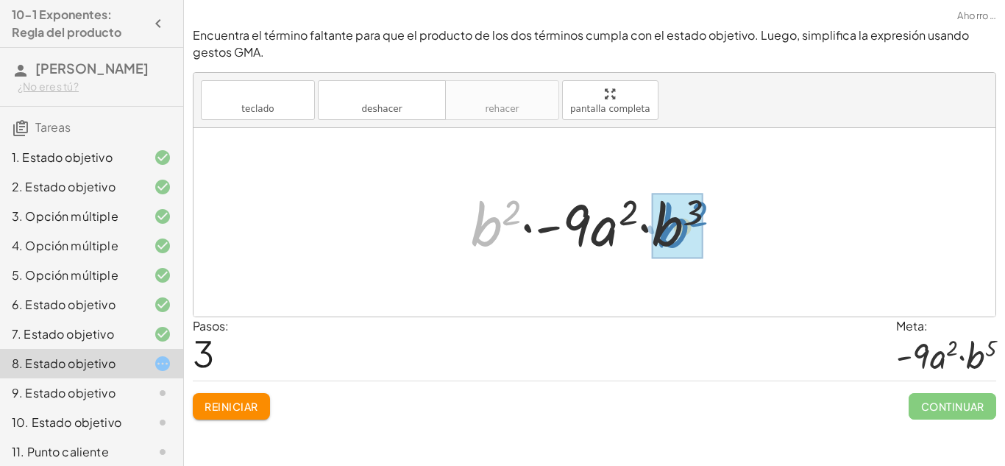
drag, startPoint x: 488, startPoint y: 224, endPoint x: 675, endPoint y: 226, distance: 186.8
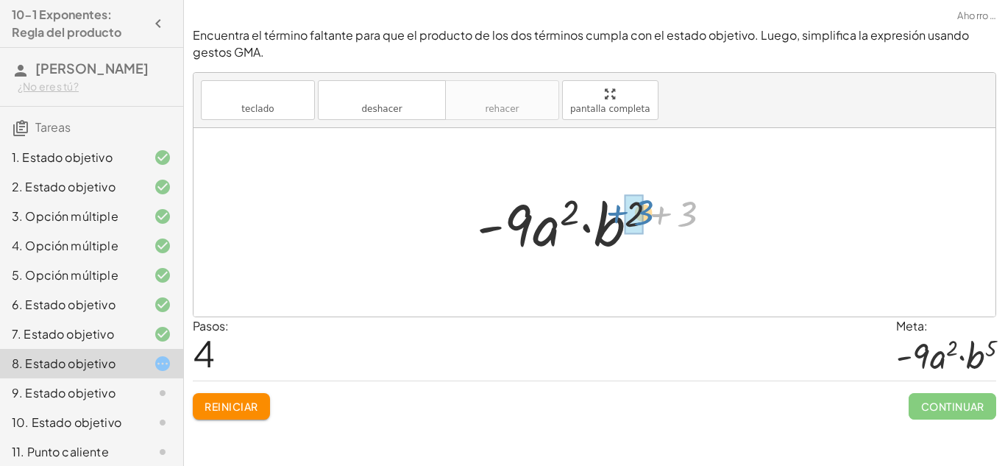
drag, startPoint x: 685, startPoint y: 219, endPoint x: 641, endPoint y: 218, distance: 44.9
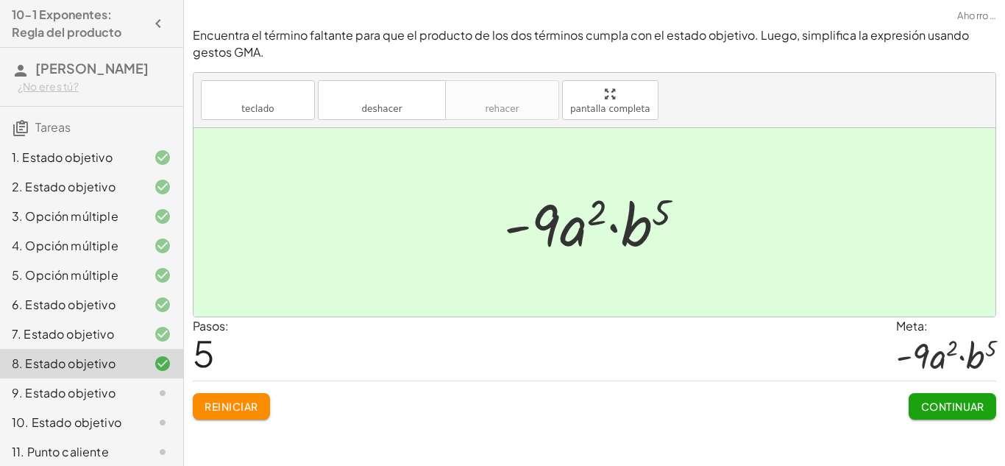
click at [942, 405] on font "Continuar" at bounding box center [952, 405] width 63 height 13
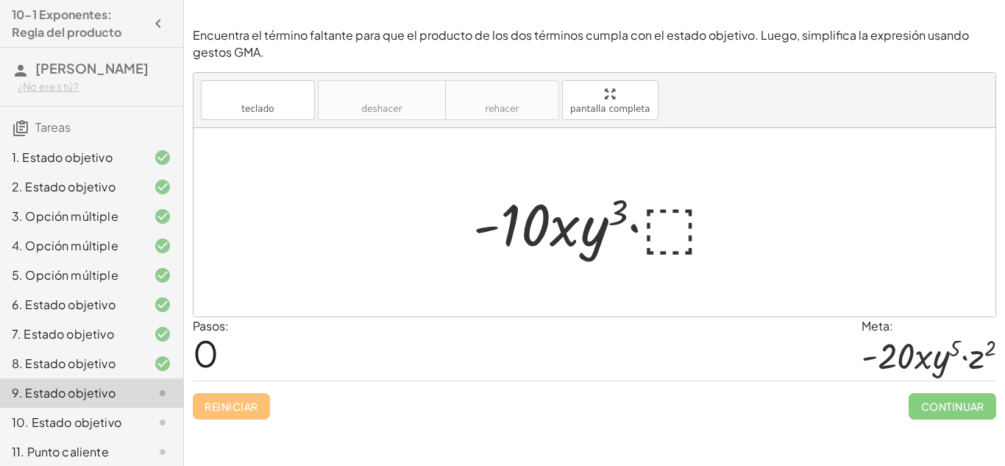
click at [674, 229] on div at bounding box center [600, 223] width 268 height 76
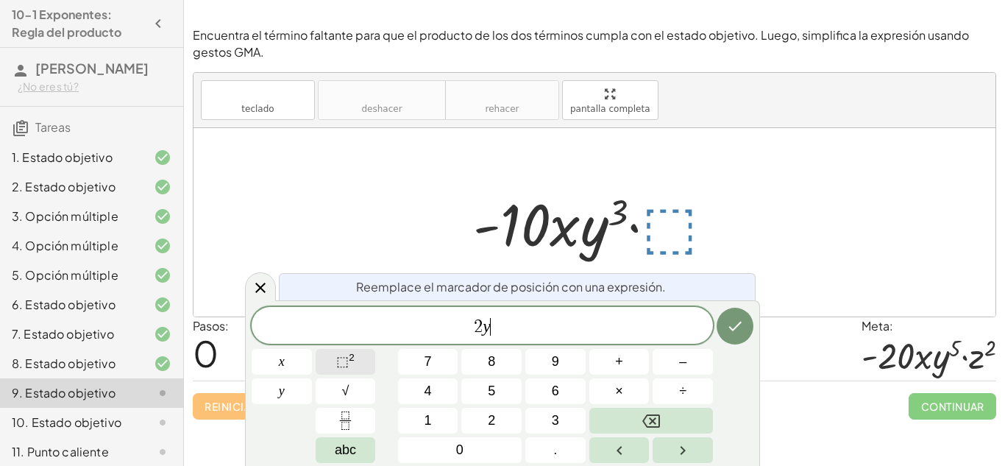
click at [345, 358] on span "⬚" at bounding box center [342, 361] width 13 height 15
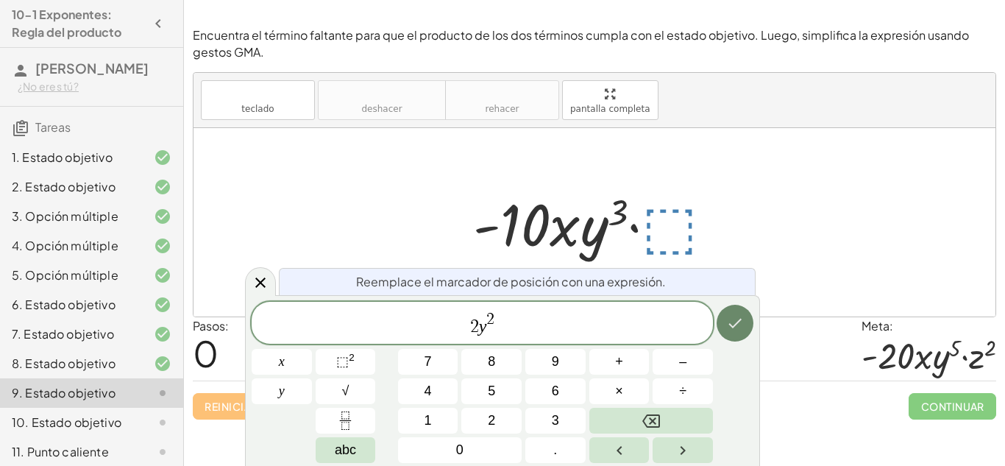
click at [741, 318] on icon "Hecho" at bounding box center [735, 323] width 18 height 18
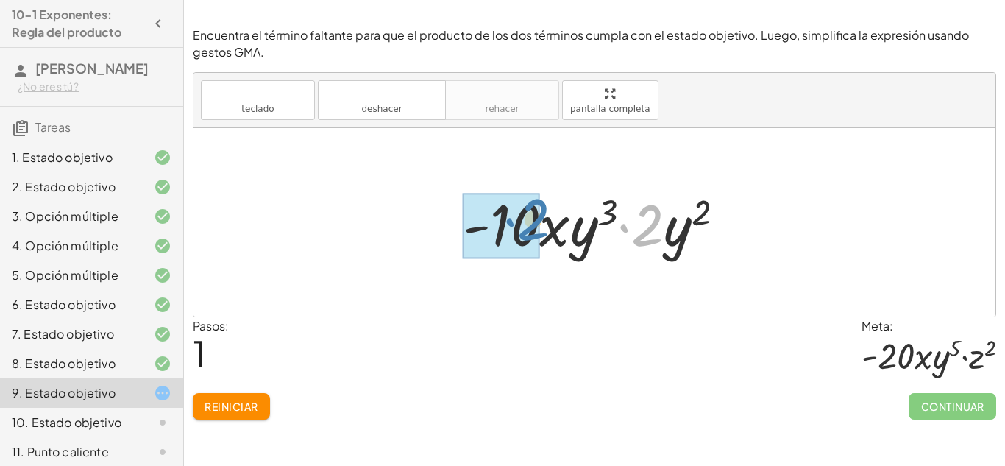
drag, startPoint x: 649, startPoint y: 229, endPoint x: 532, endPoint y: 223, distance: 117.8
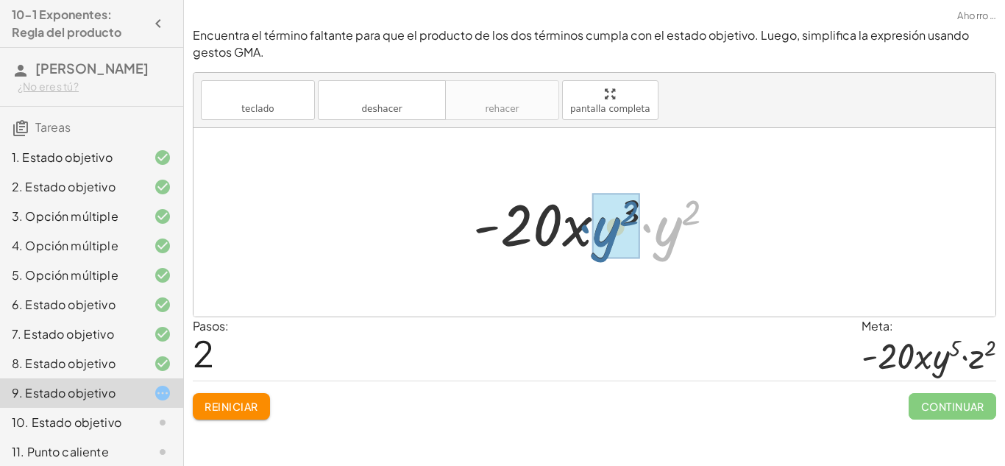
drag, startPoint x: 666, startPoint y: 240, endPoint x: 602, endPoint y: 241, distance: 63.3
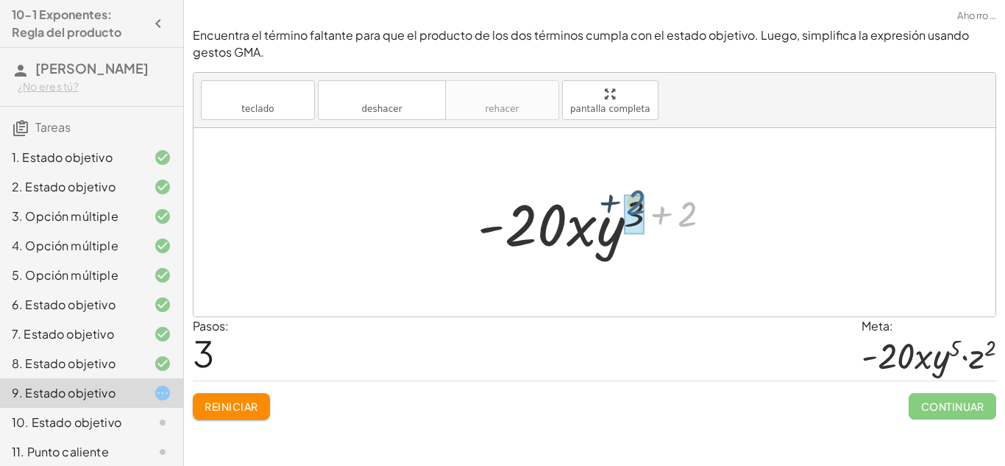
drag, startPoint x: 685, startPoint y: 220, endPoint x: 632, endPoint y: 208, distance: 54.2
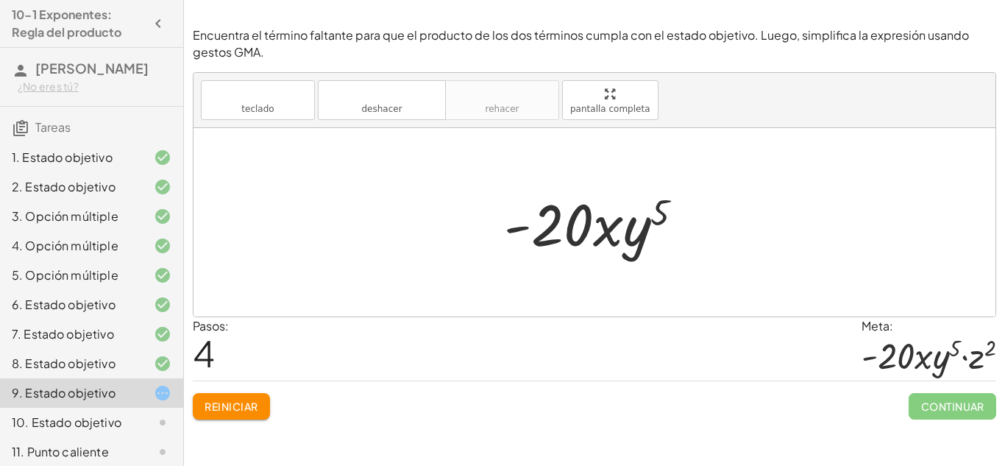
click at [240, 403] on font "Reiniciar" at bounding box center [230, 405] width 53 height 13
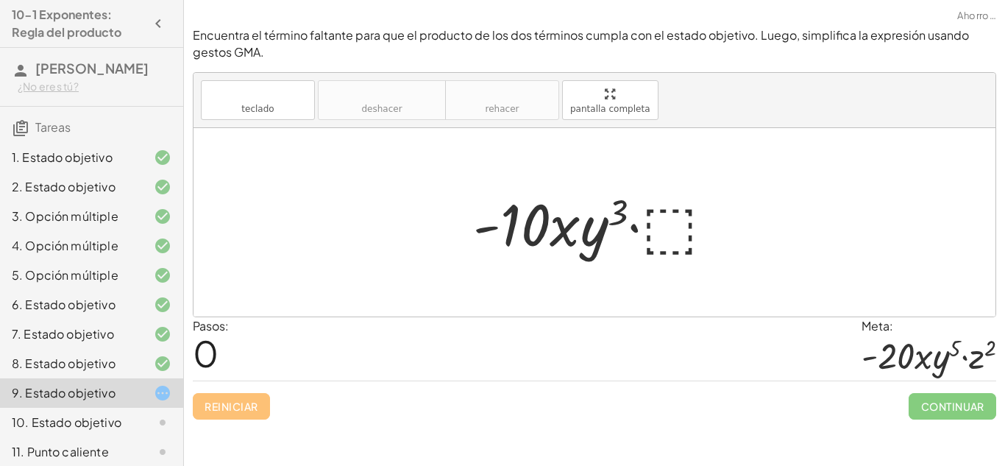
click at [665, 239] on div at bounding box center [600, 223] width 268 height 76
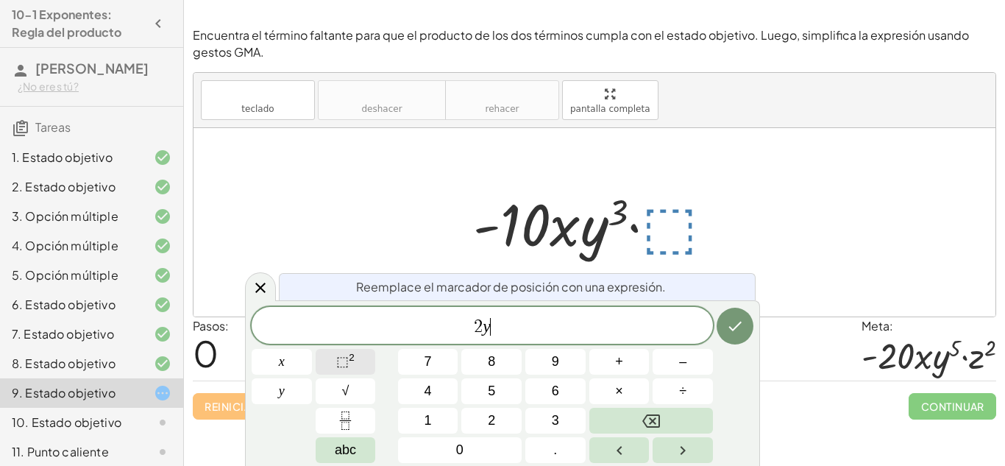
click at [365, 363] on button "⬚ 2" at bounding box center [346, 362] width 60 height 26
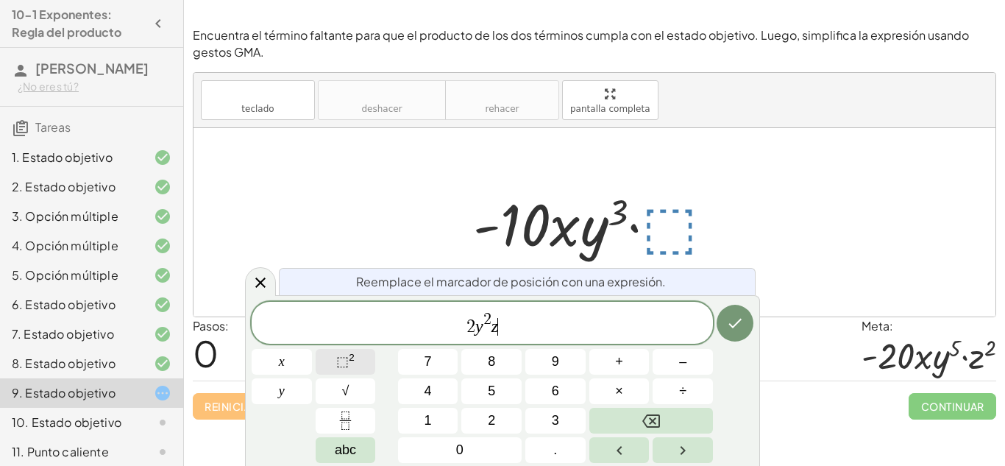
click at [363, 355] on button "⬚ 2" at bounding box center [346, 362] width 60 height 26
click at [724, 333] on button "Hecho" at bounding box center [734, 322] width 37 height 37
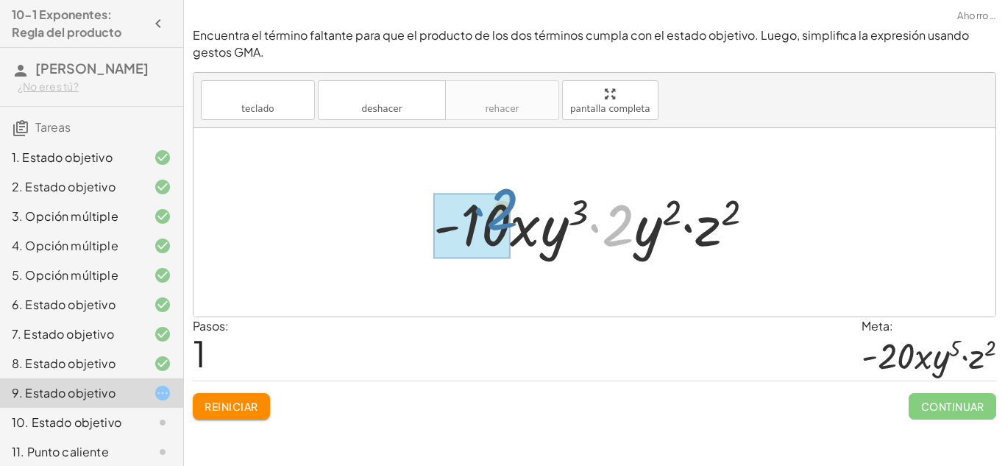
drag, startPoint x: 617, startPoint y: 233, endPoint x: 500, endPoint y: 218, distance: 118.0
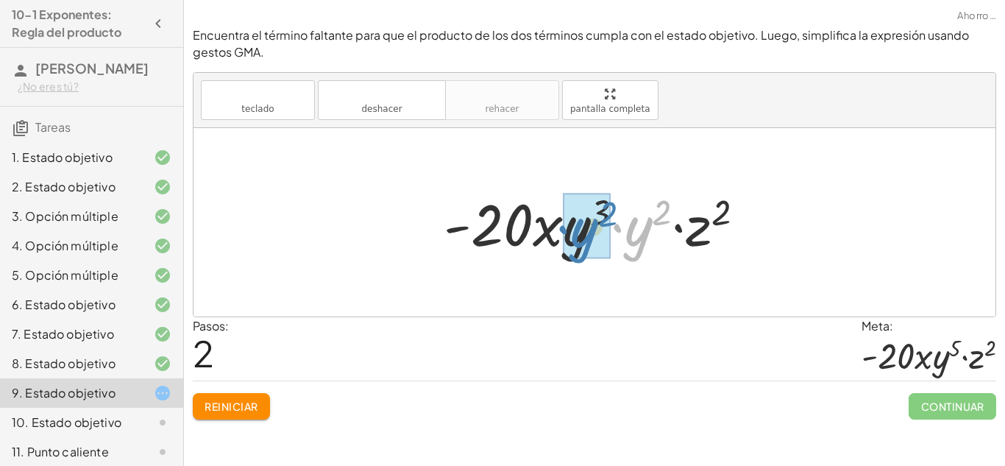
drag, startPoint x: 640, startPoint y: 240, endPoint x: 585, endPoint y: 242, distance: 54.4
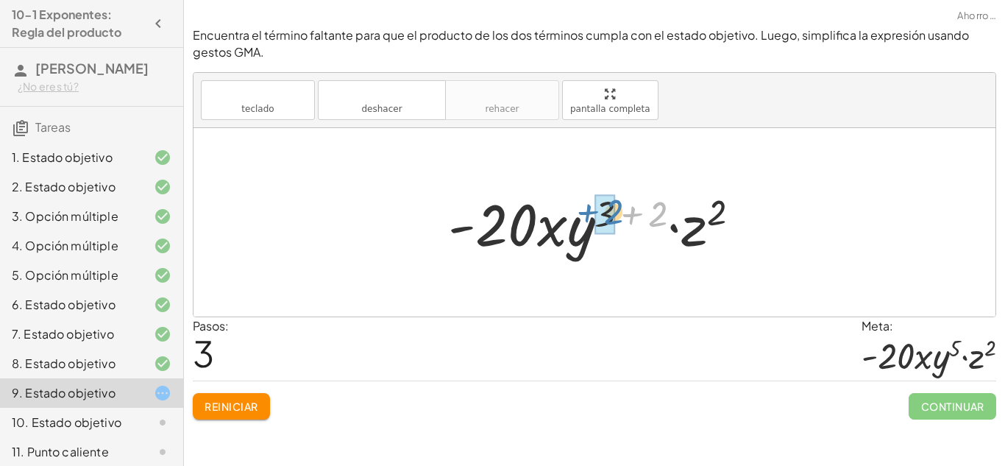
drag, startPoint x: 655, startPoint y: 208, endPoint x: 610, endPoint y: 206, distance: 44.9
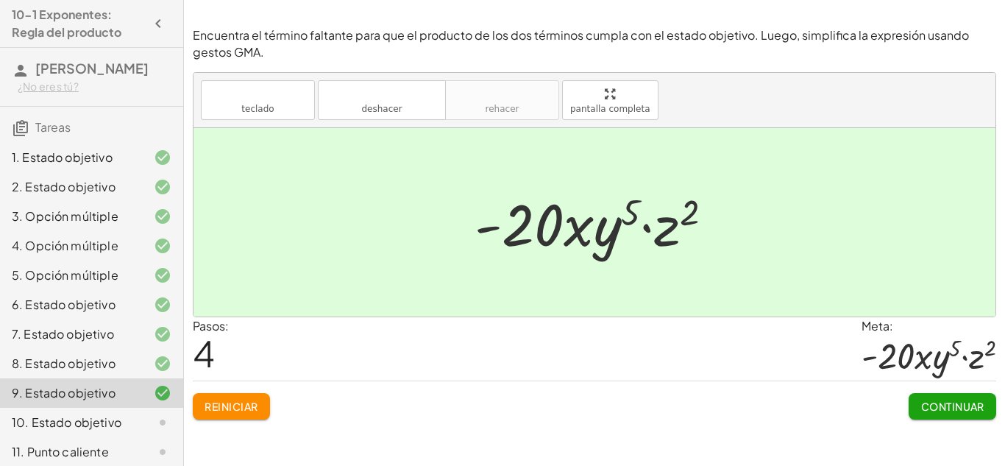
click at [964, 399] on font "Continuar" at bounding box center [952, 405] width 63 height 13
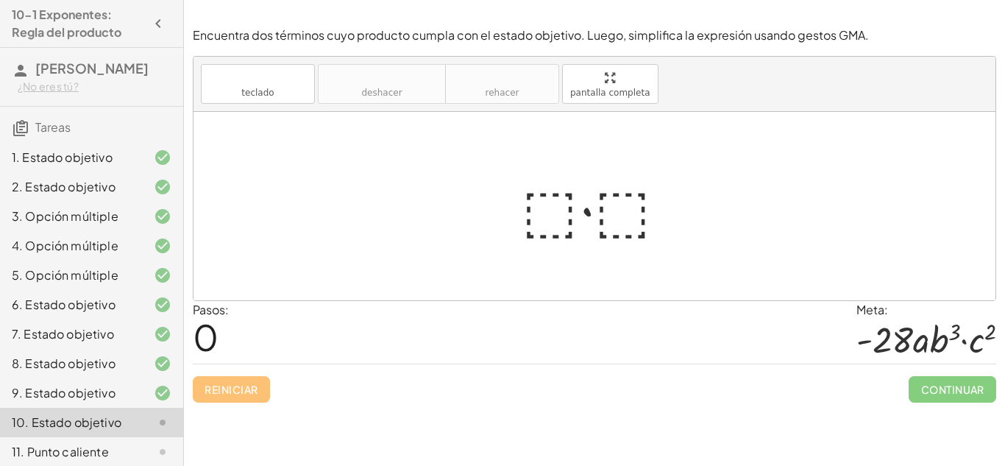
click at [558, 218] on div at bounding box center [600, 206] width 172 height 76
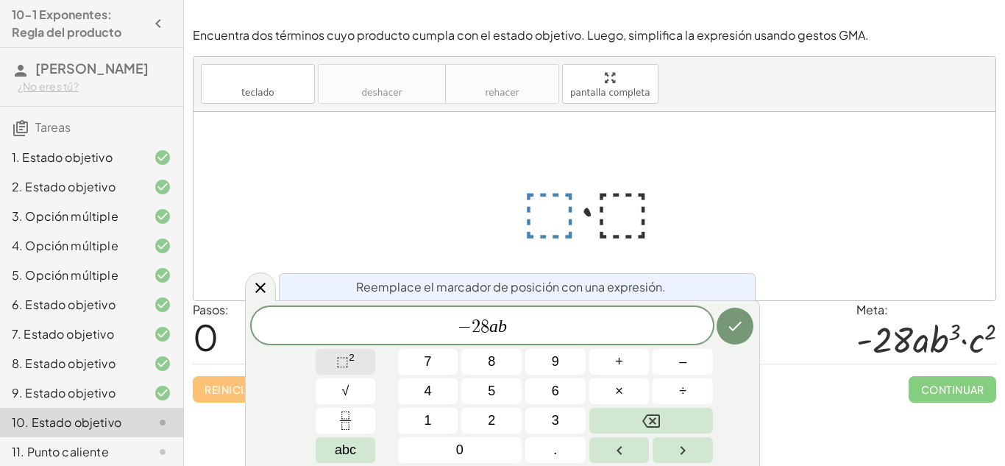
click at [352, 357] on sup "2" at bounding box center [352, 357] width 6 height 11
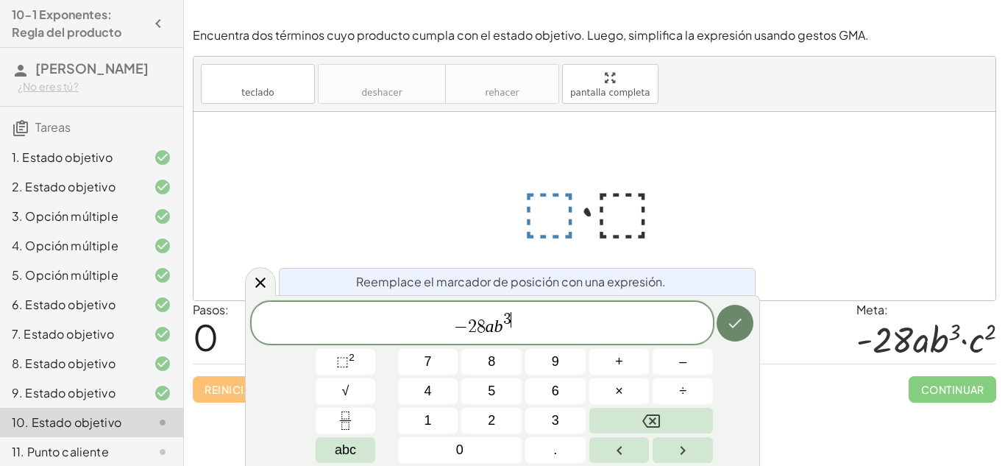
click at [744, 318] on button "Hecho" at bounding box center [734, 322] width 37 height 37
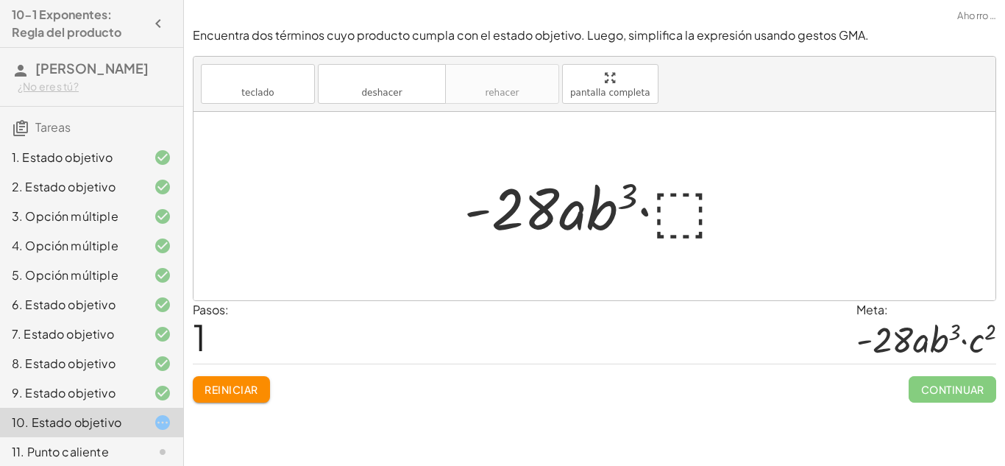
click at [689, 226] on div at bounding box center [600, 206] width 287 height 76
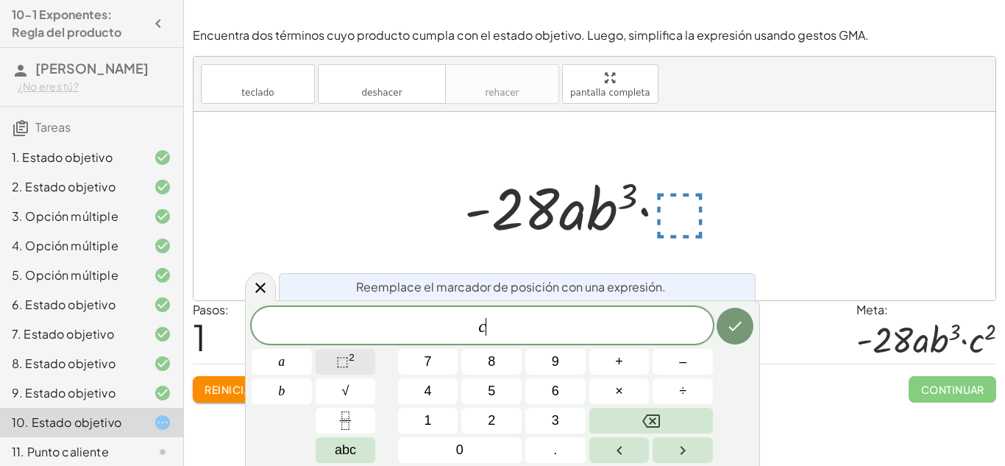
click at [369, 355] on button "⬚ 2" at bounding box center [346, 362] width 60 height 26
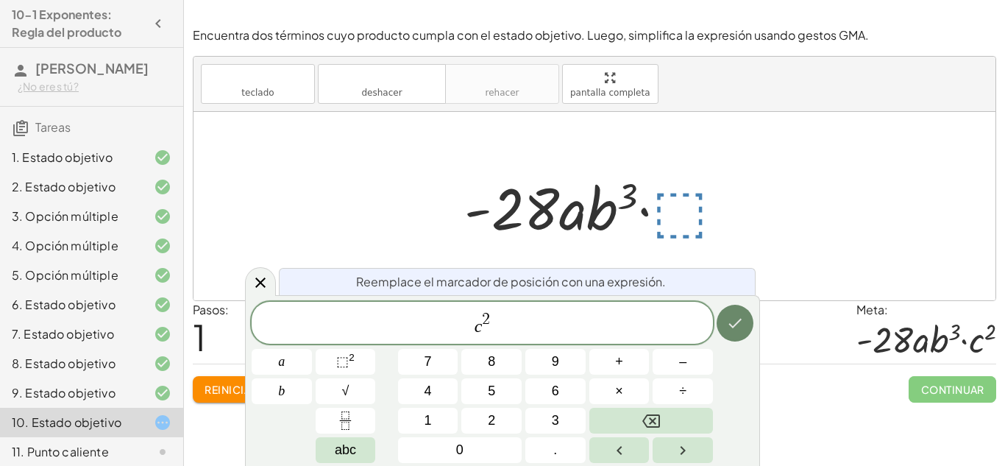
click at [724, 327] on button "Hecho" at bounding box center [734, 322] width 37 height 37
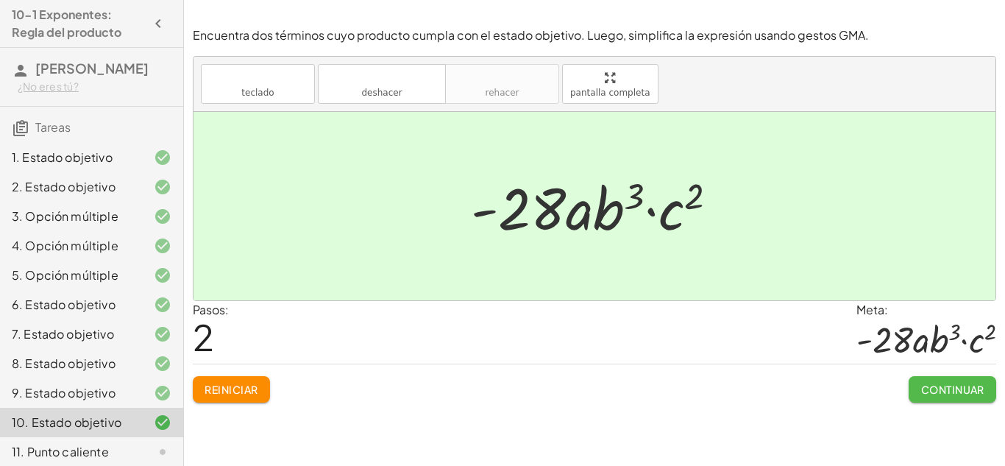
click at [964, 386] on font "Continuar" at bounding box center [952, 388] width 63 height 13
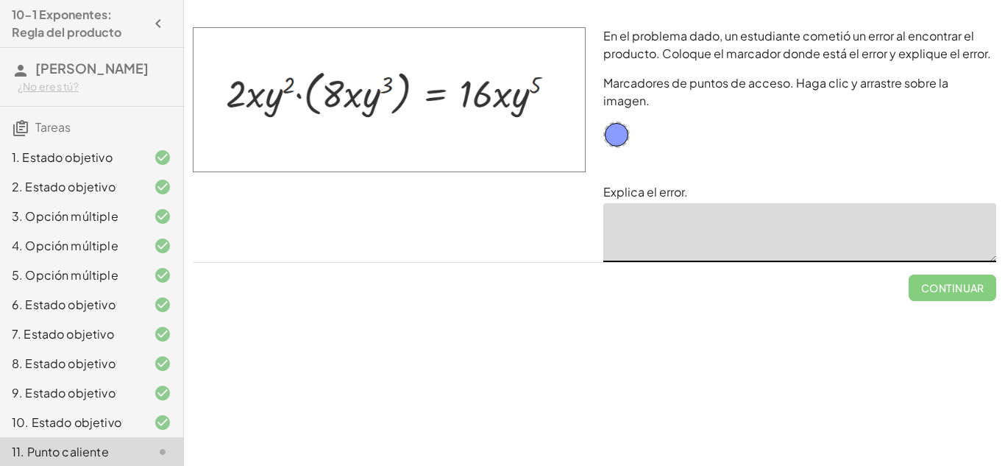
click at [614, 221] on textarea at bounding box center [799, 232] width 393 height 59
click at [618, 121] on div at bounding box center [616, 134] width 26 height 26
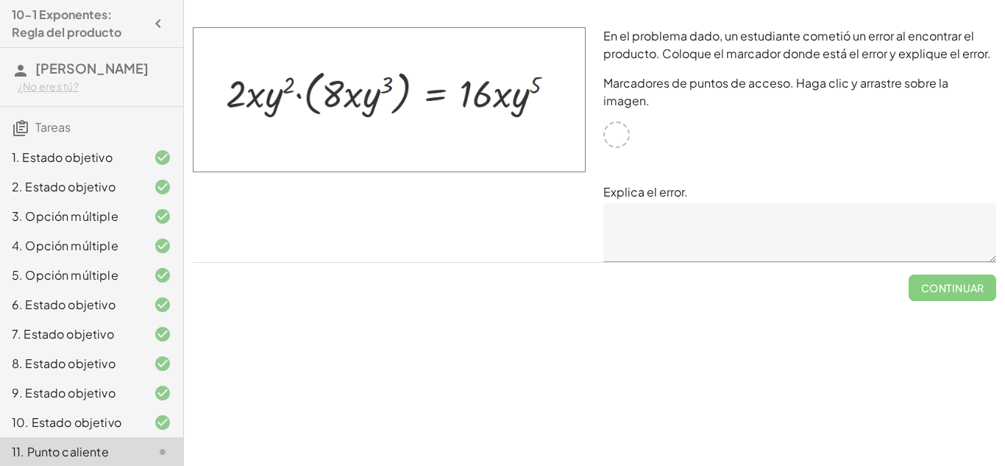
click at [618, 121] on div at bounding box center [616, 134] width 26 height 26
click at [627, 221] on textarea at bounding box center [799, 232] width 393 height 59
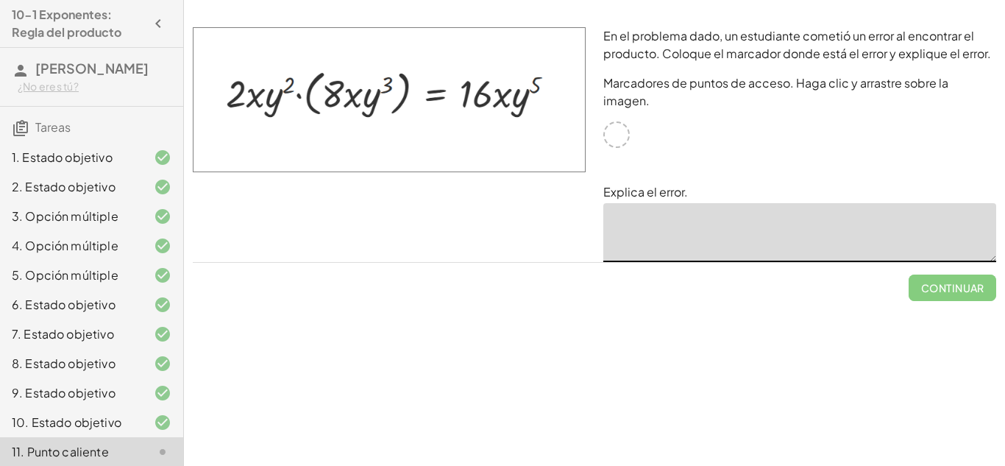
click at [617, 124] on div at bounding box center [616, 134] width 26 height 26
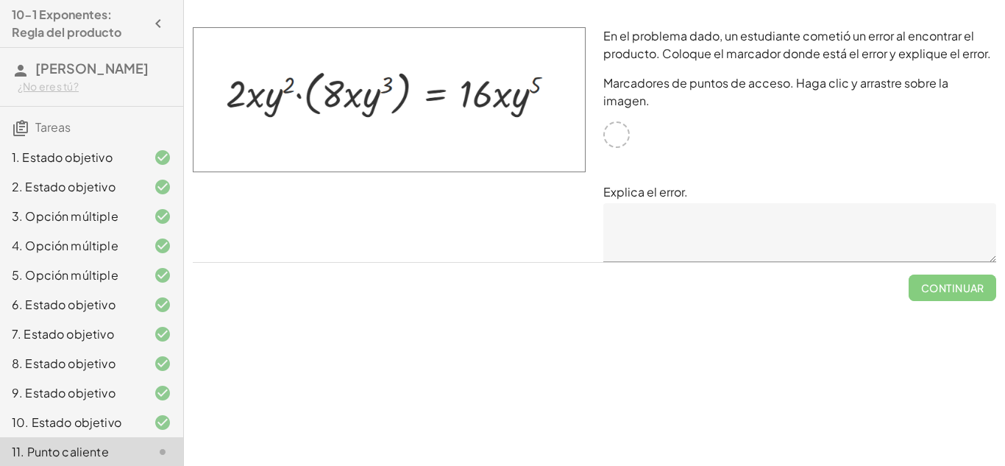
click at [617, 124] on div at bounding box center [616, 134] width 26 height 26
click at [619, 125] on div at bounding box center [616, 134] width 26 height 26
drag, startPoint x: 619, startPoint y: 125, endPoint x: 607, endPoint y: 104, distance: 23.7
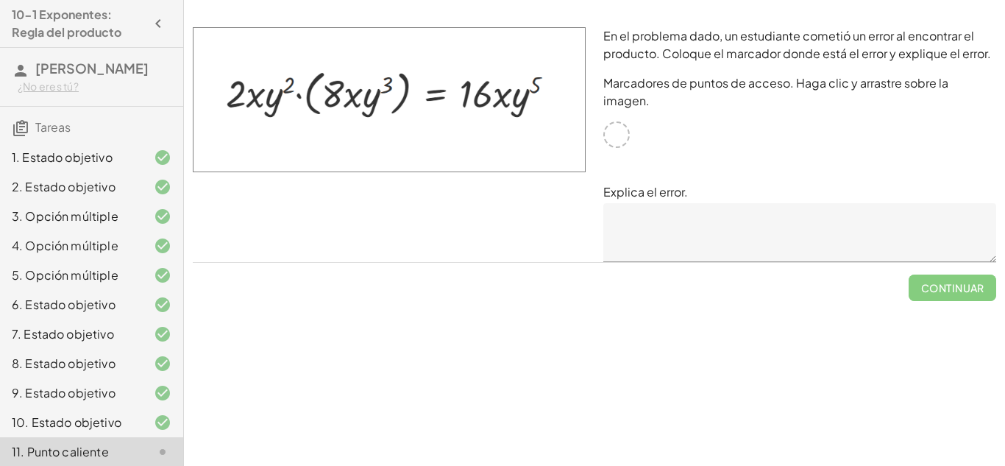
click at [607, 104] on div "En el problema dado, un estudiante cometió un error al encontrar el producto. C…" at bounding box center [799, 144] width 410 height 252
click at [546, 108] on img at bounding box center [389, 99] width 393 height 145
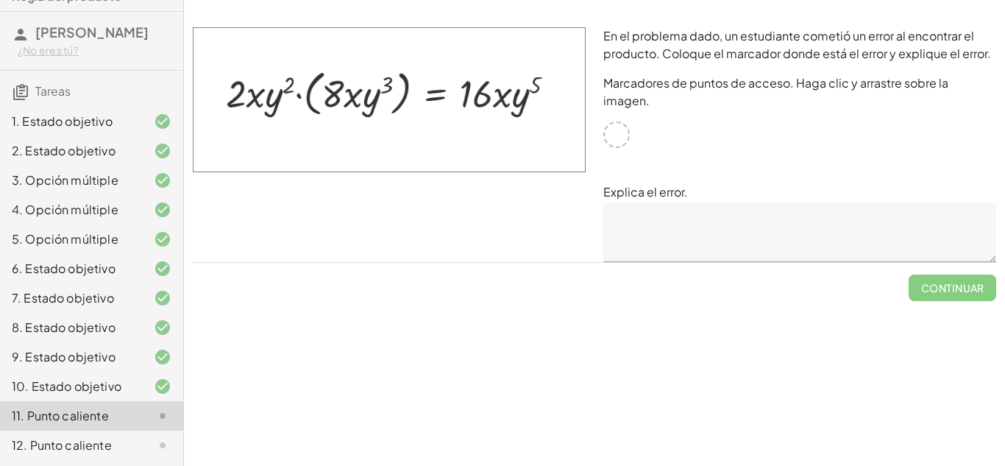
scroll to position [44, 0]
click at [612, 121] on div at bounding box center [616, 134] width 26 height 26
drag, startPoint x: 612, startPoint y: 115, endPoint x: 665, endPoint y: 140, distance: 58.9
click at [665, 140] on div "En el problema dado, un estudiante cometió un error al encontrar el producto. C…" at bounding box center [799, 144] width 410 height 252
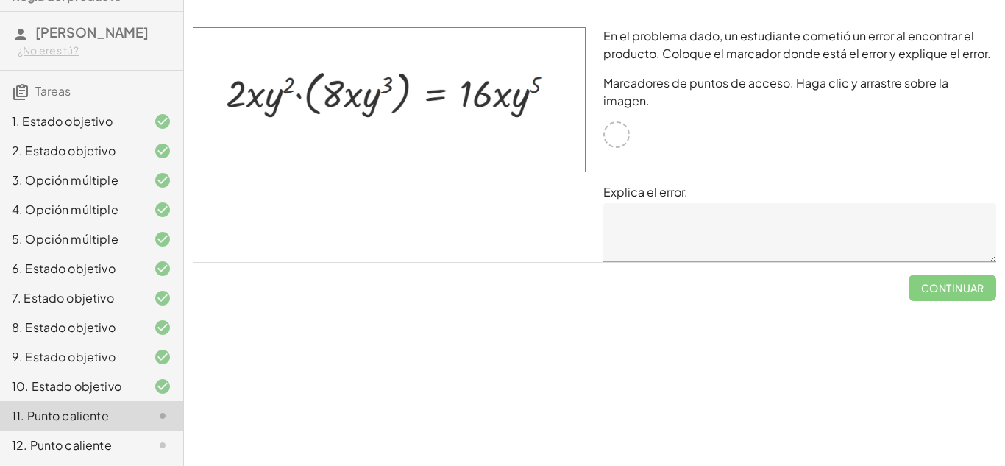
click at [688, 215] on textarea at bounding box center [799, 232] width 393 height 59
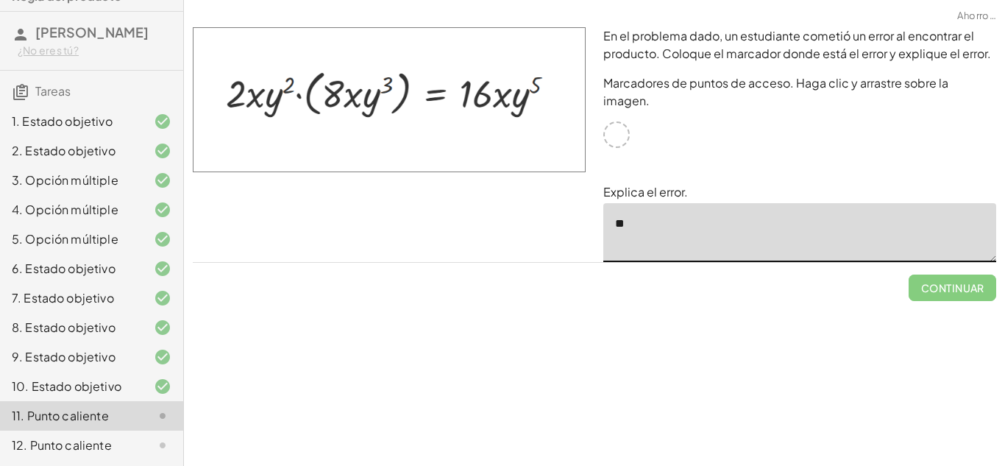
type textarea "*"
type textarea "**"
click at [626, 206] on textarea "*******" at bounding box center [799, 232] width 393 height 59
click at [671, 209] on textarea "********" at bounding box center [799, 232] width 393 height 59
click at [902, 206] on textarea "**********" at bounding box center [799, 232] width 393 height 59
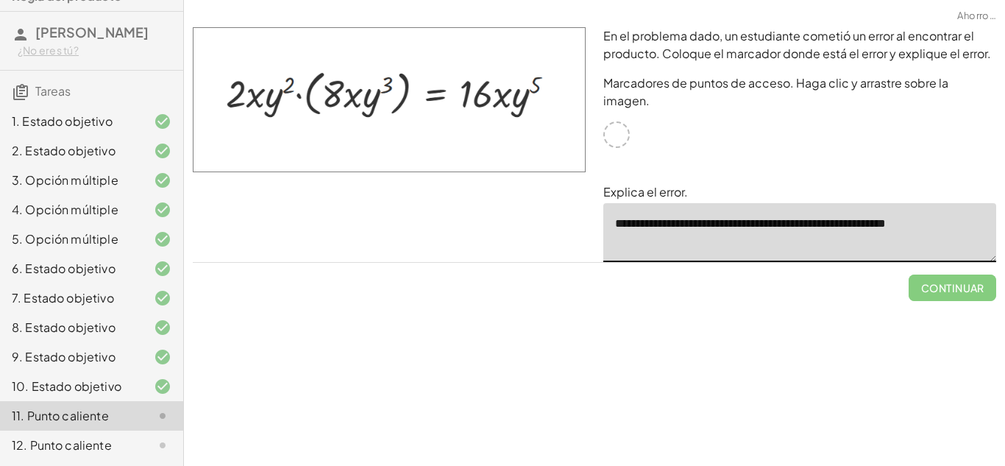
click at [913, 207] on textarea "**********" at bounding box center [799, 232] width 393 height 59
click at [910, 207] on textarea "**********" at bounding box center [799, 232] width 393 height 59
click at [743, 208] on textarea "**********" at bounding box center [799, 232] width 393 height 59
click at [719, 208] on textarea "**********" at bounding box center [799, 232] width 393 height 59
click at [924, 207] on textarea "**********" at bounding box center [799, 232] width 393 height 59
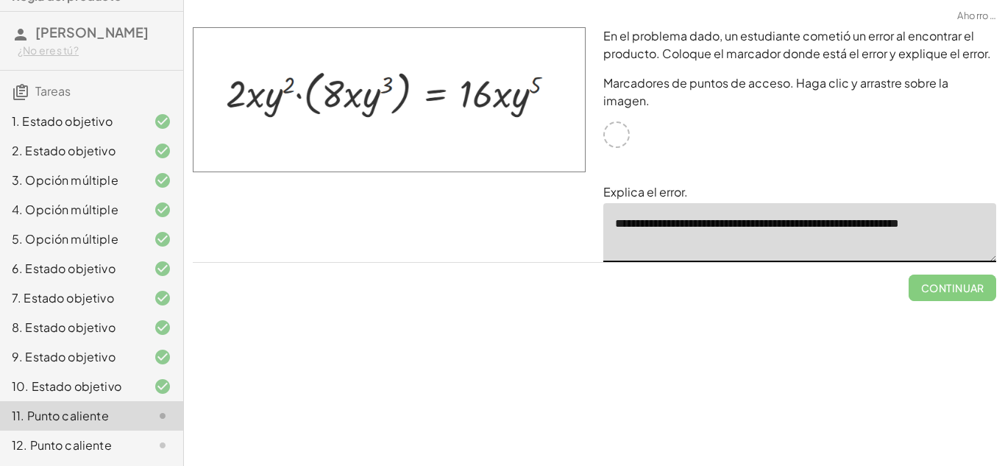
type textarea "**********"
click at [880, 204] on textarea "**********" at bounding box center [799, 232] width 393 height 59
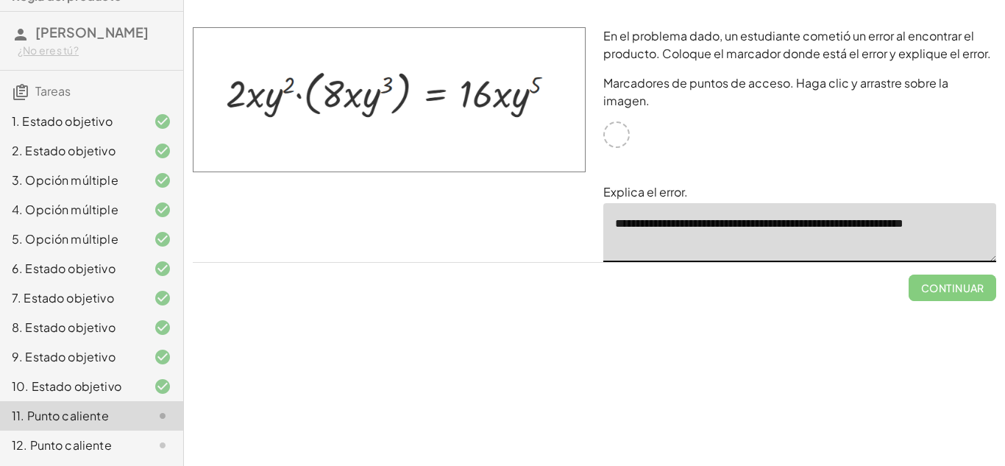
click at [880, 204] on textarea "**********" at bounding box center [799, 232] width 393 height 59
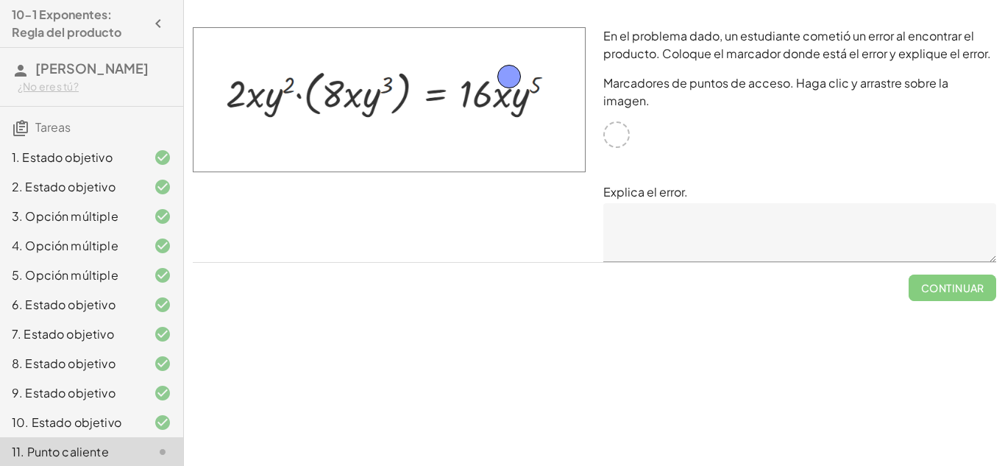
drag, startPoint x: 621, startPoint y: 116, endPoint x: 513, endPoint y: 76, distance: 114.7
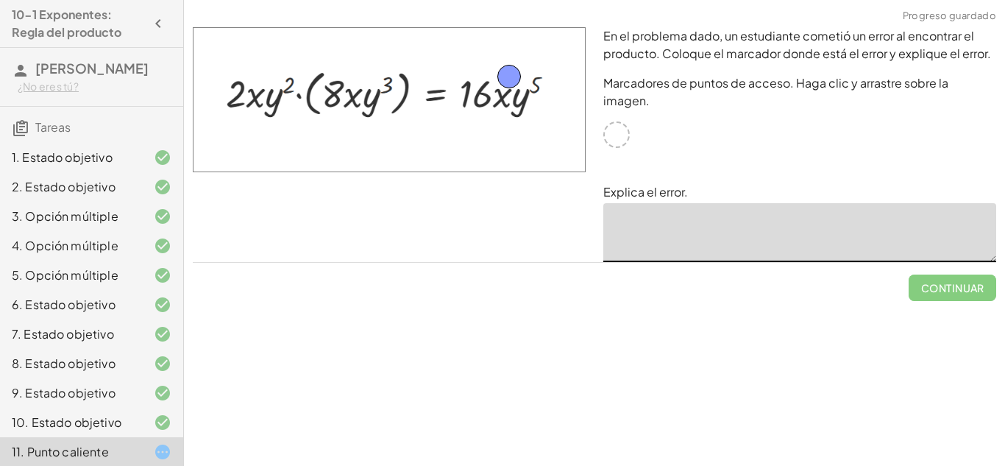
click at [610, 203] on textarea at bounding box center [799, 232] width 393 height 59
paste textarea "**********"
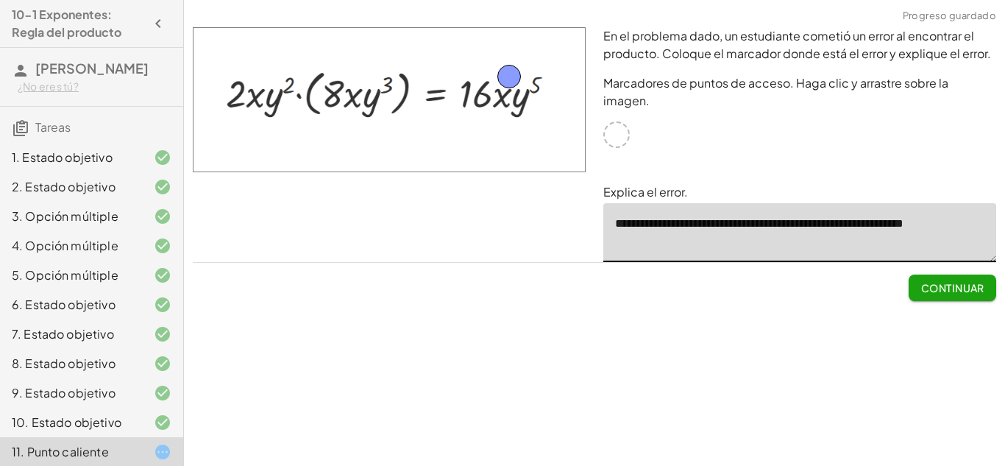
type textarea "**********"
click at [957, 277] on button "Continuar" at bounding box center [952, 287] width 88 height 26
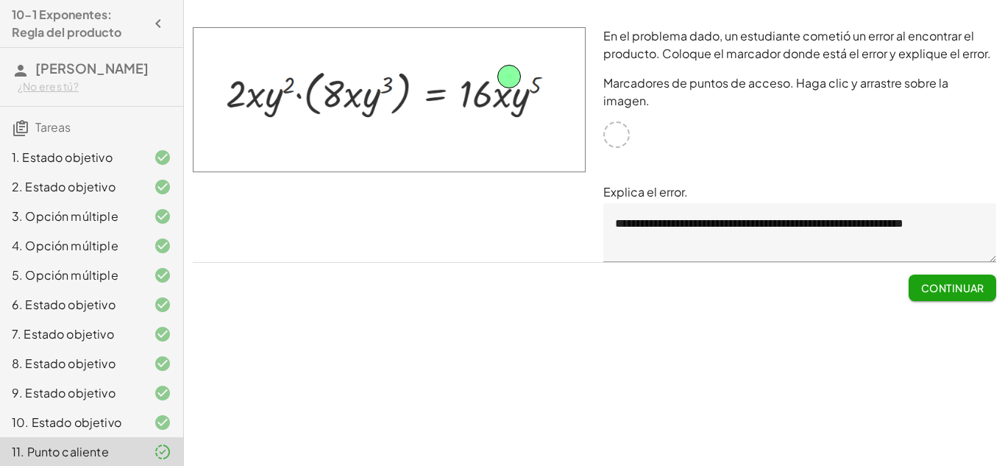
click at [953, 281] on font "Continuar" at bounding box center [952, 287] width 63 height 13
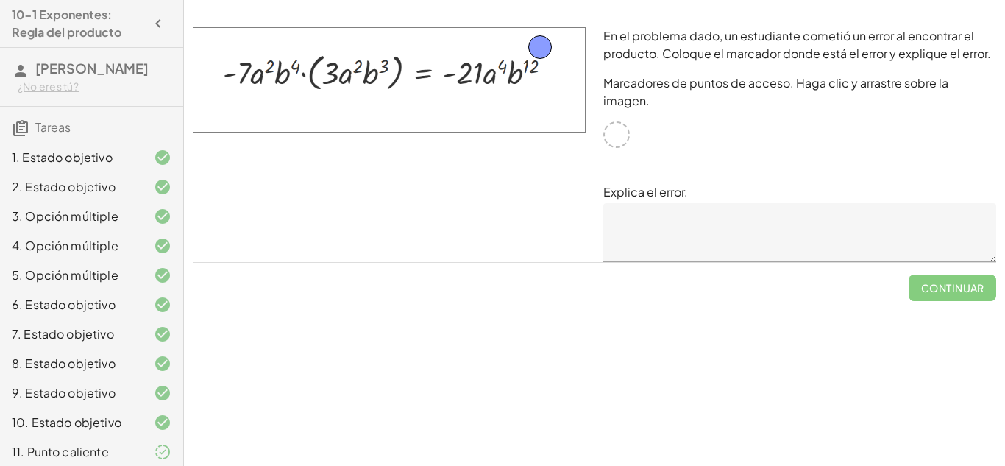
drag, startPoint x: 611, startPoint y: 114, endPoint x: 535, endPoint y: 44, distance: 103.6
drag, startPoint x: 541, startPoint y: 50, endPoint x: 533, endPoint y: 66, distance: 17.8
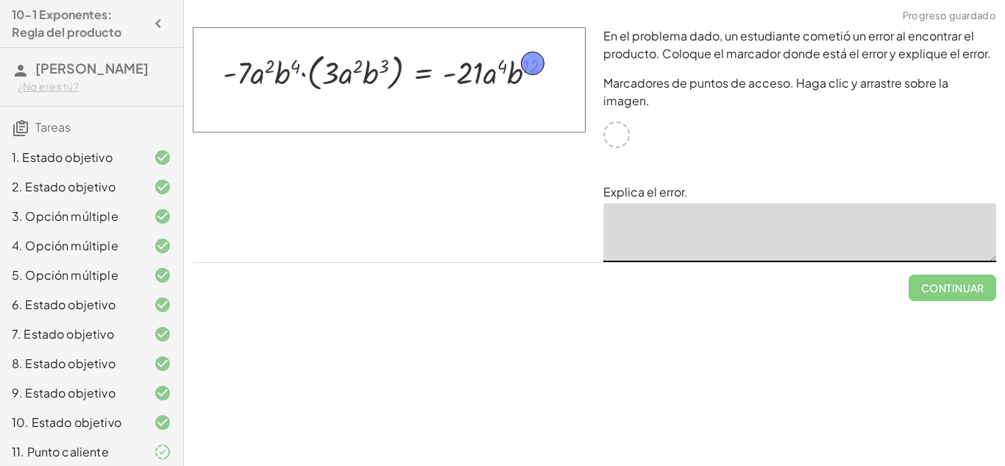
click at [621, 211] on textarea at bounding box center [799, 232] width 393 height 59
type textarea "**"
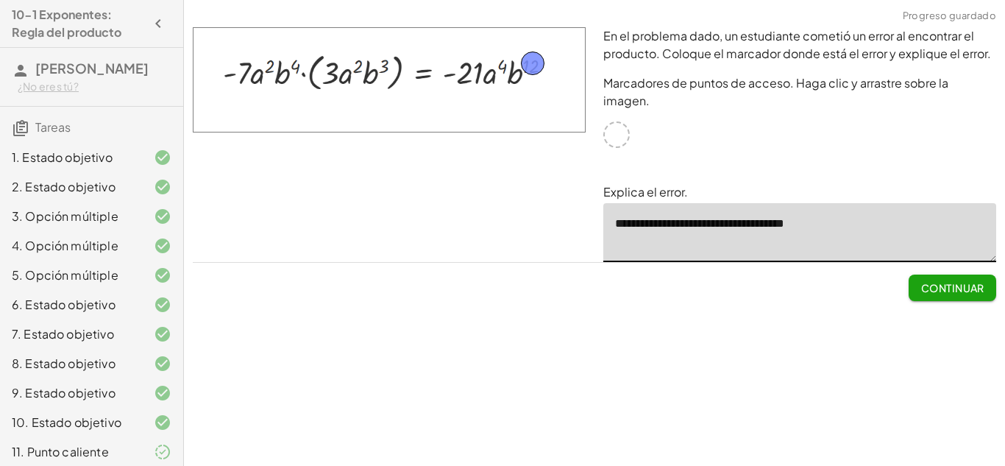
click at [622, 205] on textarea "**********" at bounding box center [799, 232] width 393 height 59
click at [625, 208] on textarea "**********" at bounding box center [799, 232] width 393 height 59
type textarea "**********"
click at [924, 274] on button "Continuar" at bounding box center [952, 287] width 88 height 26
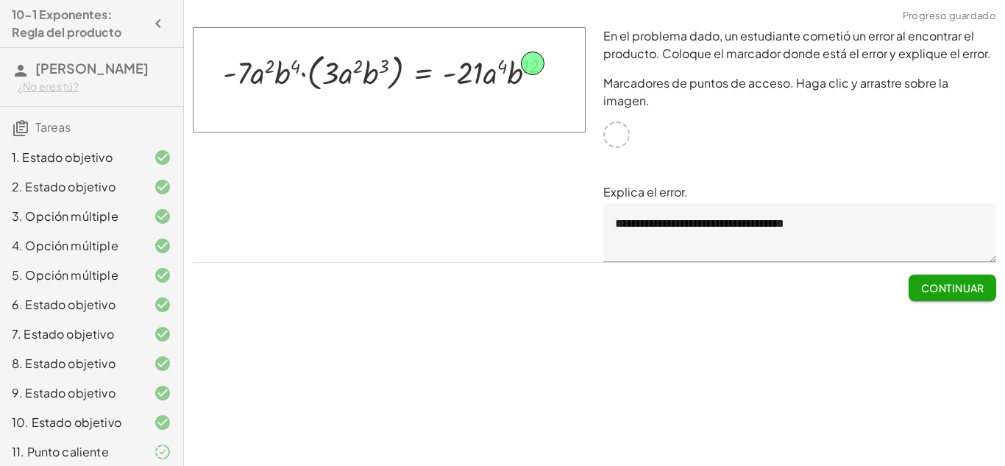
click at [924, 274] on button "Continuar" at bounding box center [952, 287] width 88 height 26
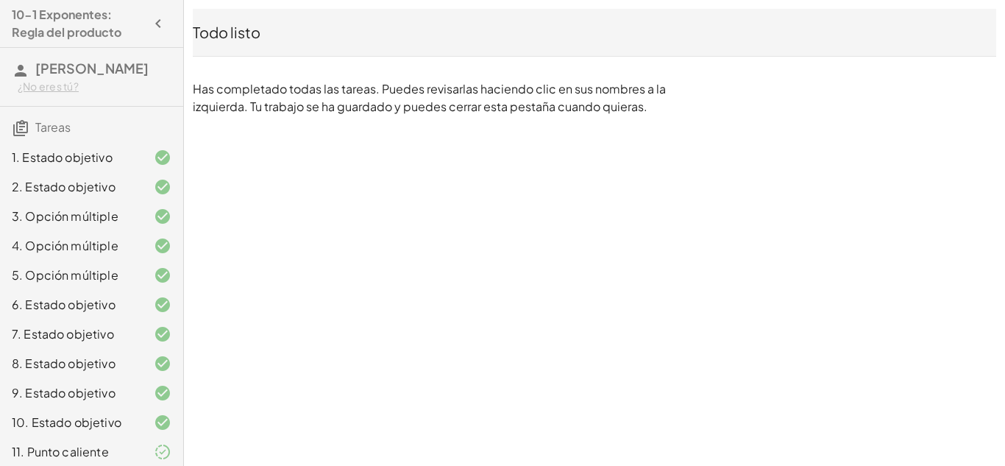
scroll to position [54, 0]
